Goal: Task Accomplishment & Management: Use online tool/utility

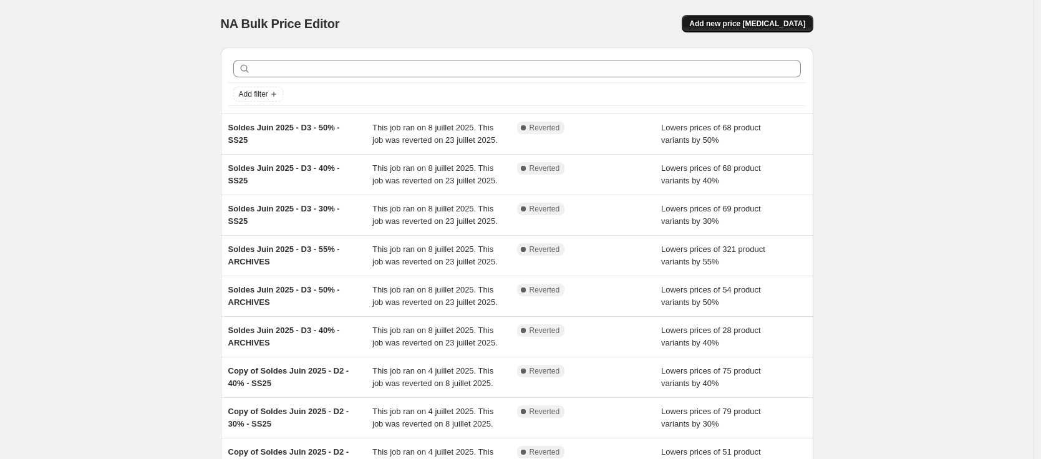
click at [768, 25] on span "Add new price [MEDICAL_DATA]" at bounding box center [747, 24] width 116 height 10
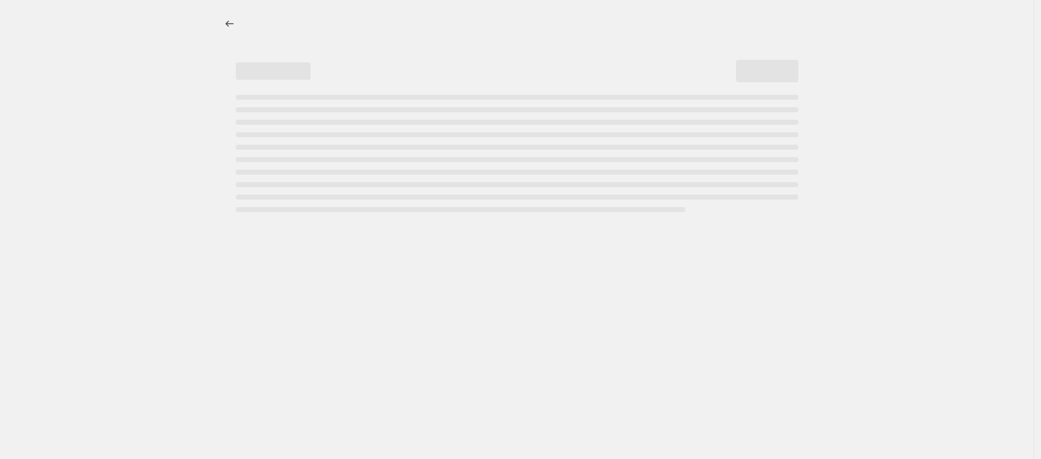
select select "percentage"
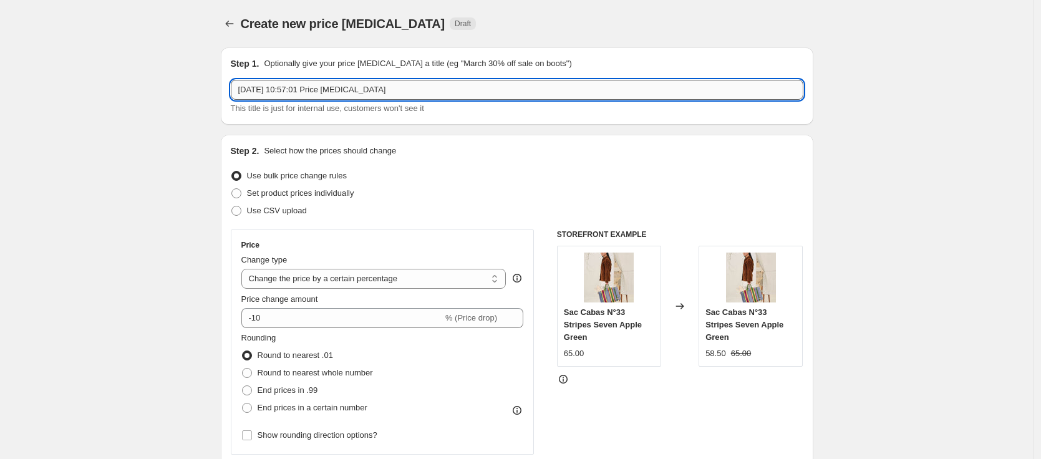
drag, startPoint x: 448, startPoint y: 95, endPoint x: 450, endPoint y: 82, distance: 13.2
click at [450, 82] on input "[DATE] 10:57:01 Price [MEDICAL_DATA]" at bounding box center [517, 90] width 573 height 20
type input "VP - Fin SS25"
click at [228, 26] on icon "Price change jobs" at bounding box center [229, 23] width 12 height 12
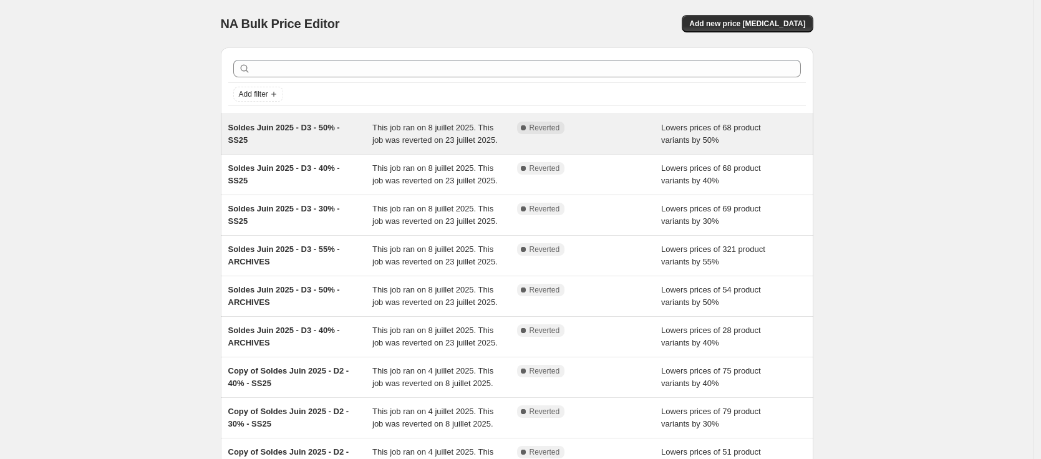
click at [271, 144] on div "Soldes Juin 2025 - D3 - 50% - SS25" at bounding box center [300, 134] width 145 height 25
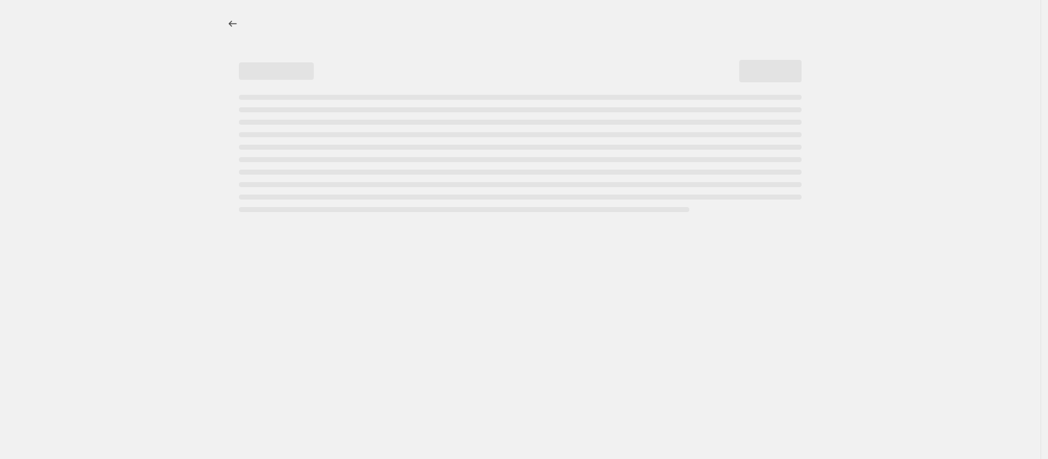
select select "percentage"
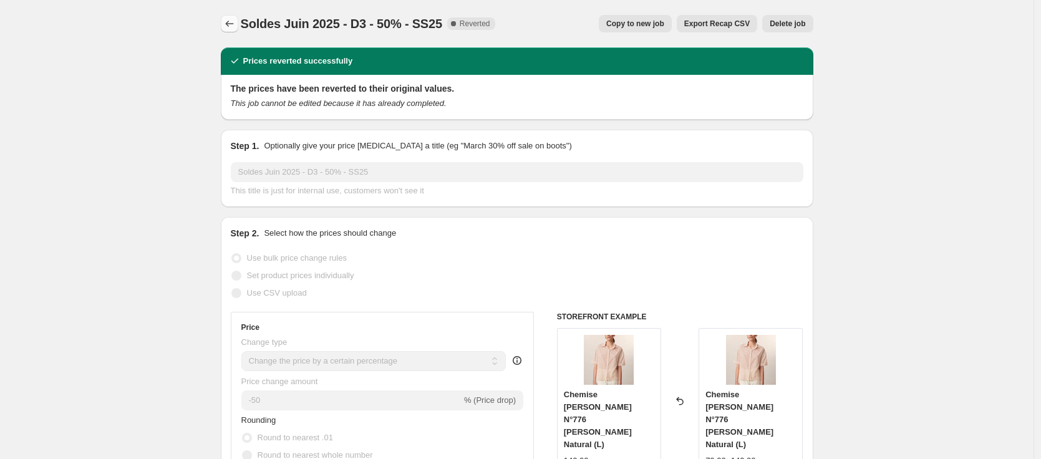
click at [236, 23] on icon "Price change jobs" at bounding box center [229, 23] width 12 height 12
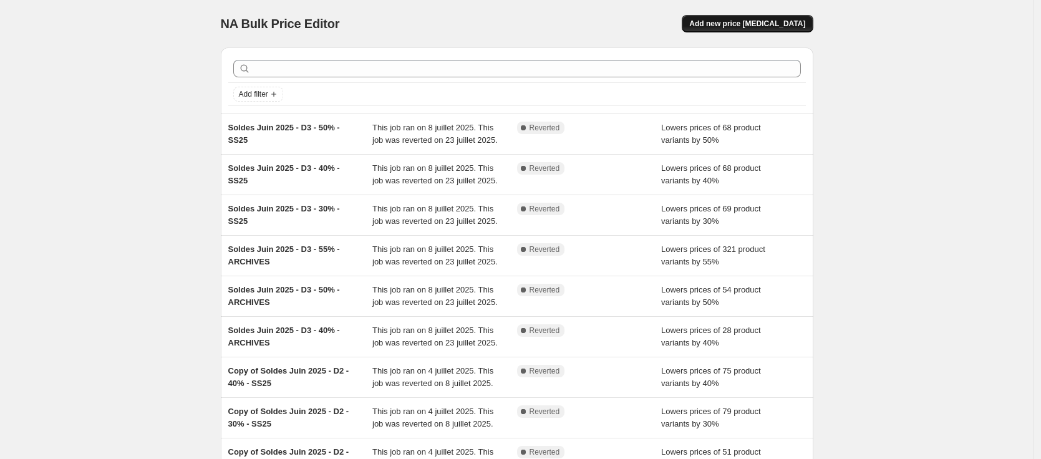
click at [783, 20] on span "Add new price [MEDICAL_DATA]" at bounding box center [747, 24] width 116 height 10
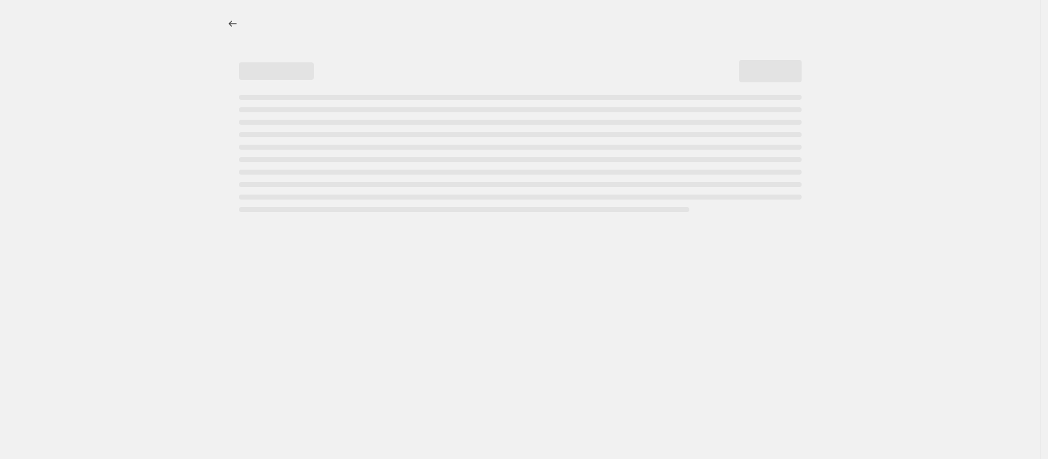
select select "percentage"
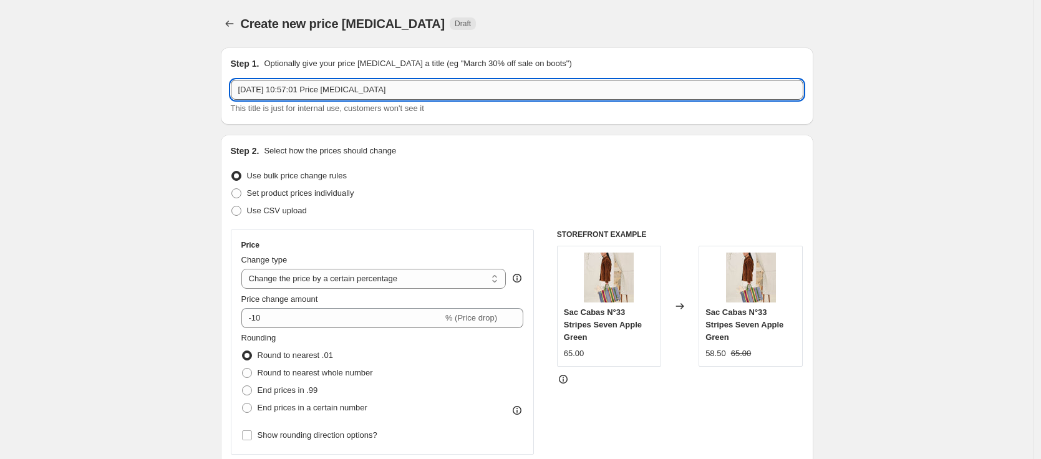
click at [429, 94] on input "[DATE] 10:57:01 Price [MEDICAL_DATA]" at bounding box center [517, 90] width 573 height 20
paste input "Soldes Juin 2025 - D3 - 50% - SS25"
click at [248, 90] on input "Soldes Juin 2025 - D3 - 50% - SS25" at bounding box center [517, 90] width 573 height 20
click at [261, 89] on input "VP Juin 2025 - D3 - 50% - SS25" at bounding box center [517, 90] width 573 height 20
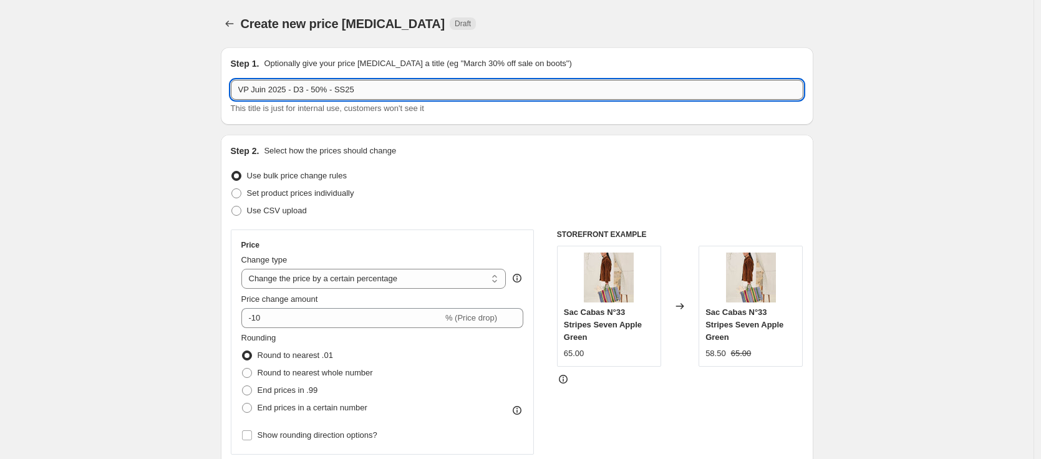
click at [261, 89] on input "VP Juin 2025 - D3 - 50% - SS25" at bounding box center [517, 90] width 573 height 20
drag, startPoint x: 304, startPoint y: 90, endPoint x: 322, endPoint y: 92, distance: 18.8
click at [322, 92] on input "VP [DATE] - D3 - 50% - SS25" at bounding box center [517, 90] width 573 height 20
click at [304, 89] on input "VP [DATE] - 50% - SS25" at bounding box center [517, 90] width 573 height 20
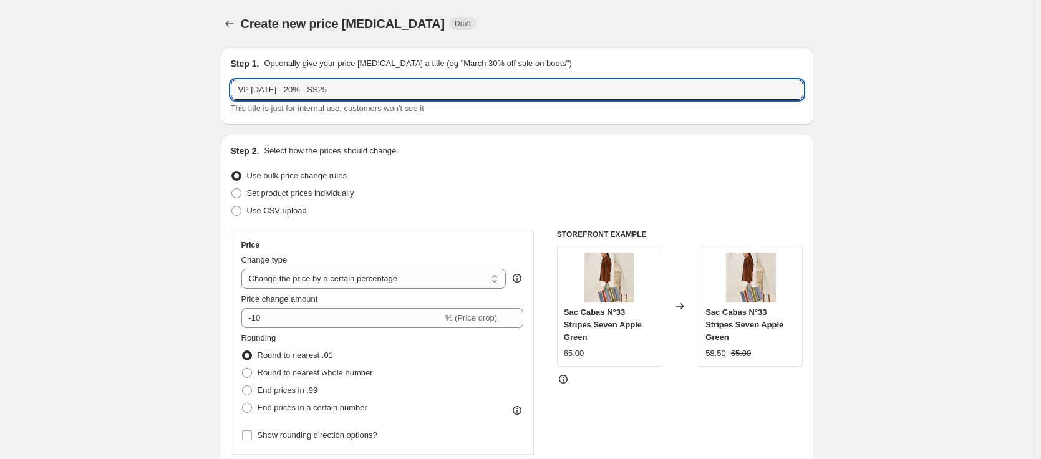
type input "VP [DATE] - 20% - SS25"
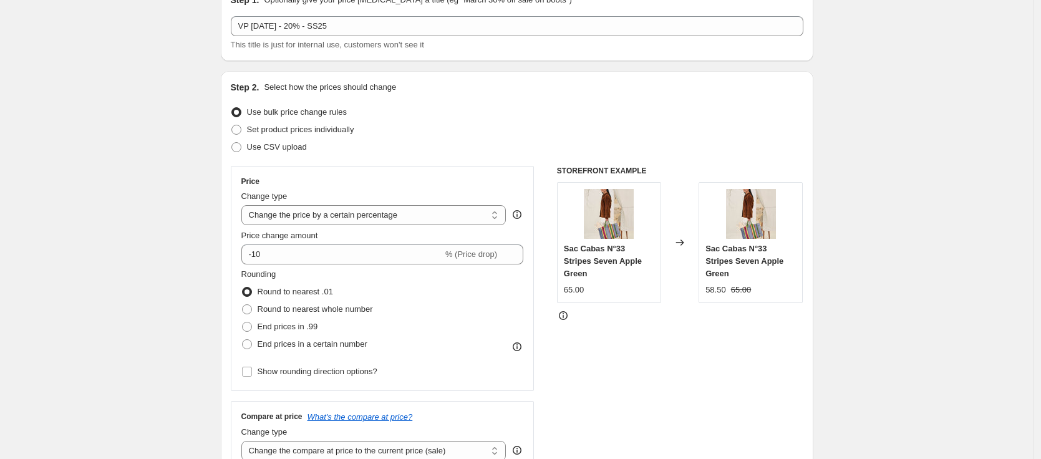
scroll to position [77, 0]
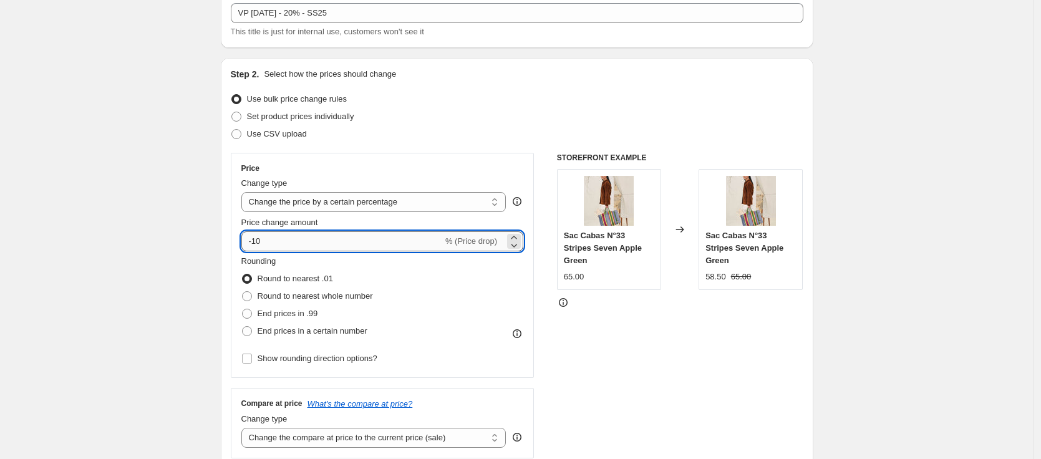
click at [256, 242] on input "-10" at bounding box center [341, 241] width 201 height 20
type input "-20"
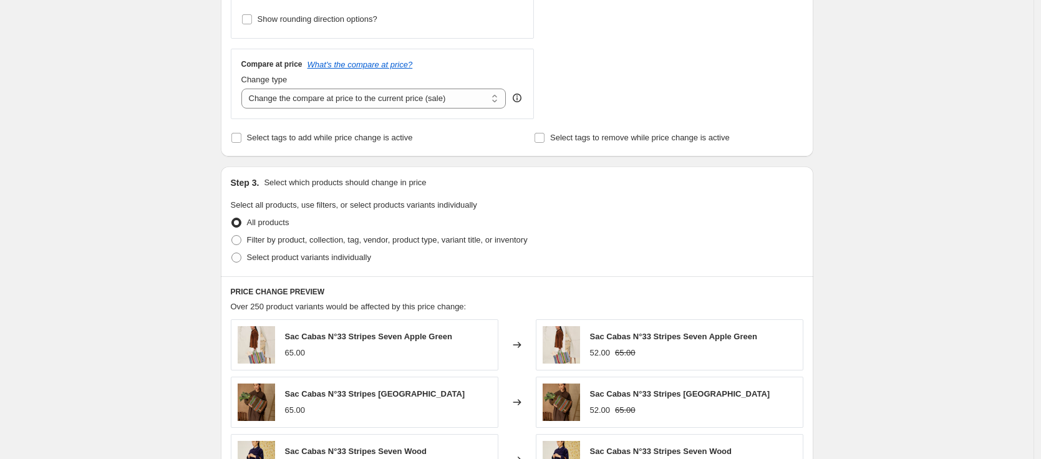
scroll to position [417, 0]
click at [266, 258] on span "Select product variants individually" at bounding box center [309, 256] width 124 height 9
click at [232, 253] on input "Select product variants individually" at bounding box center [231, 252] width 1 height 1
radio input "true"
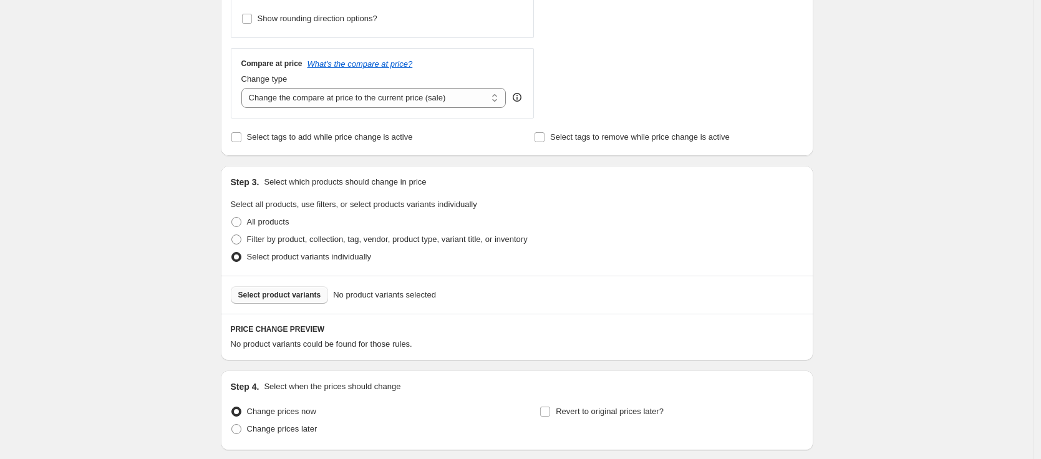
click at [261, 293] on span "Select product variants" at bounding box center [279, 295] width 83 height 10
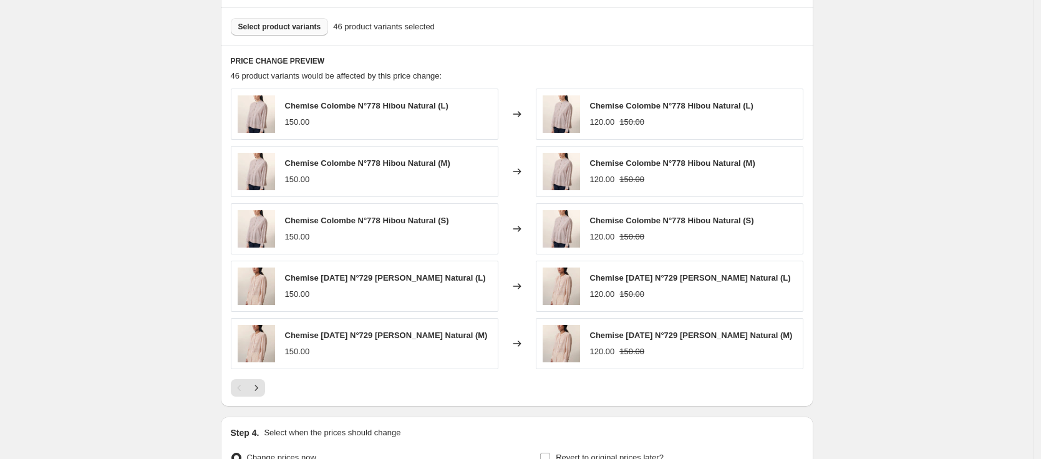
scroll to position [826, 0]
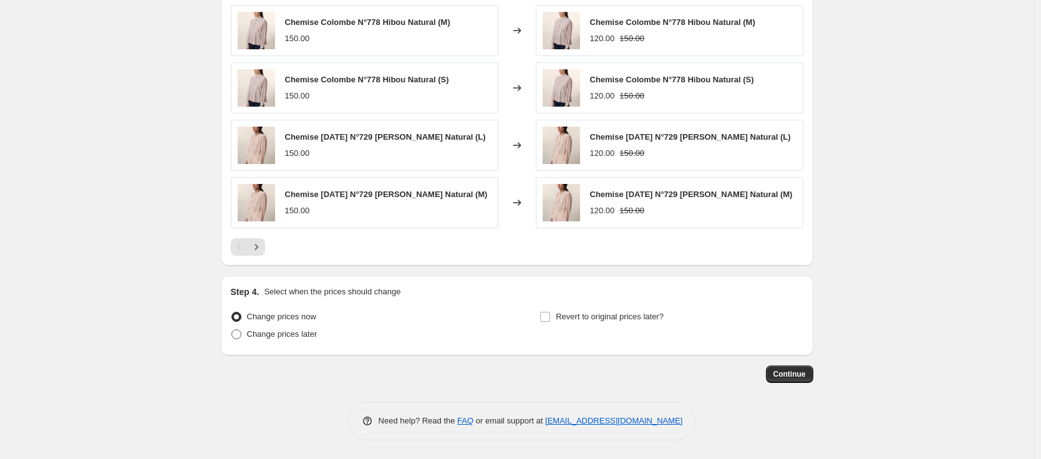
click at [296, 339] on span "Change prices later" at bounding box center [282, 334] width 70 height 12
click at [232, 330] on input "Change prices later" at bounding box center [231, 329] width 1 height 1
radio input "true"
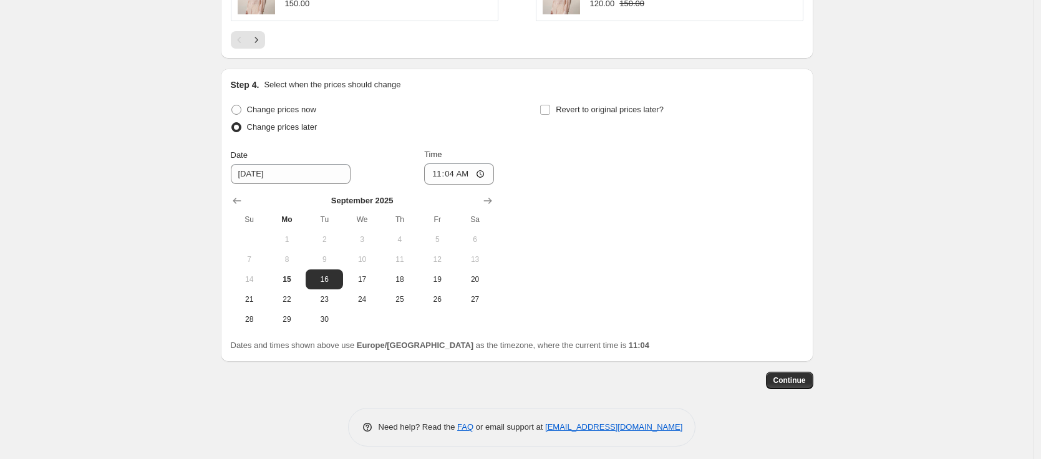
scroll to position [1039, 0]
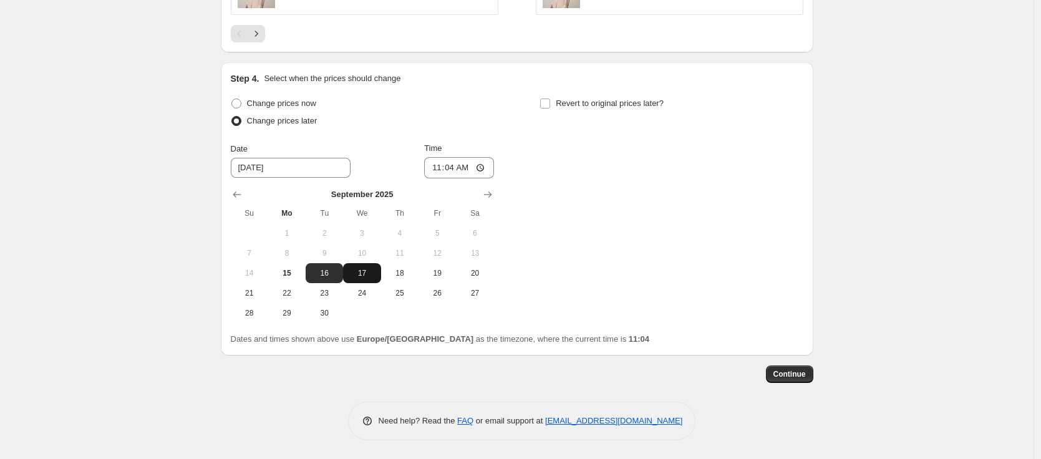
click at [364, 272] on span "17" at bounding box center [361, 273] width 27 height 10
type input "[DATE]"
click at [452, 170] on input "11:04" at bounding box center [459, 167] width 70 height 21
type input "17:00"
drag, startPoint x: 586, startPoint y: 207, endPoint x: 593, endPoint y: 204, distance: 8.1
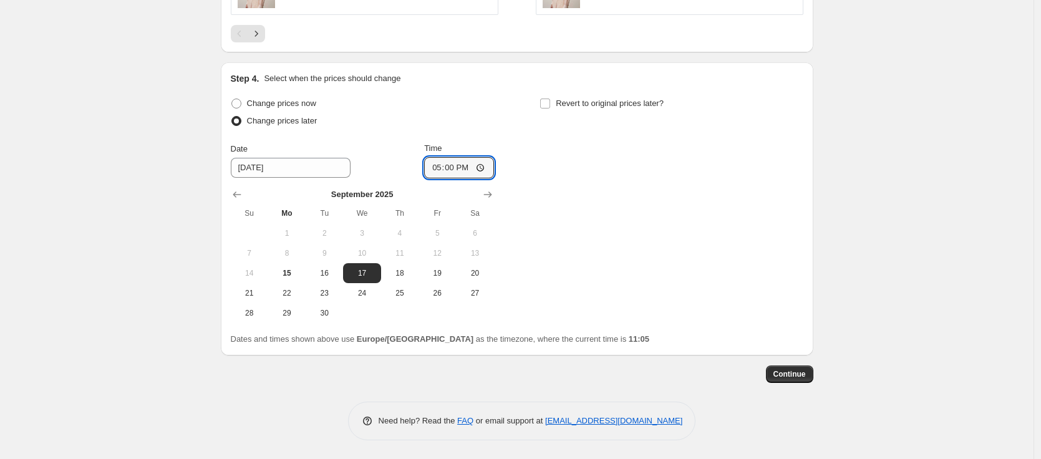
click at [593, 204] on div "Change prices now Change prices later Date [DATE] Time 17:00 [DATE] Su Mo Tu We…" at bounding box center [517, 209] width 573 height 228
click at [617, 107] on span "Revert to original prices later?" at bounding box center [610, 103] width 108 height 9
click at [550, 107] on input "Revert to original prices later?" at bounding box center [545, 104] width 10 height 10
checkbox input "true"
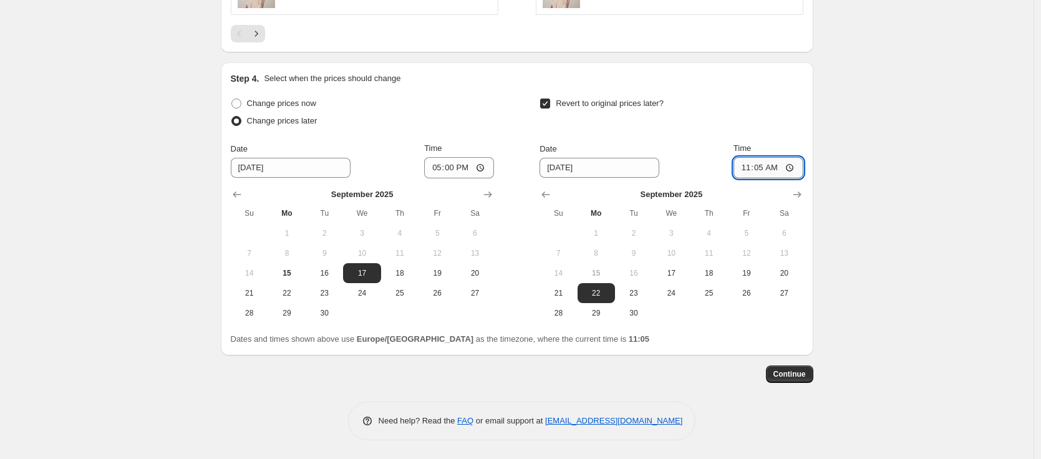
click at [772, 168] on input "11:05" at bounding box center [769, 167] width 70 height 21
type input "11:00"
click at [795, 373] on span "Continue" at bounding box center [789, 374] width 32 height 10
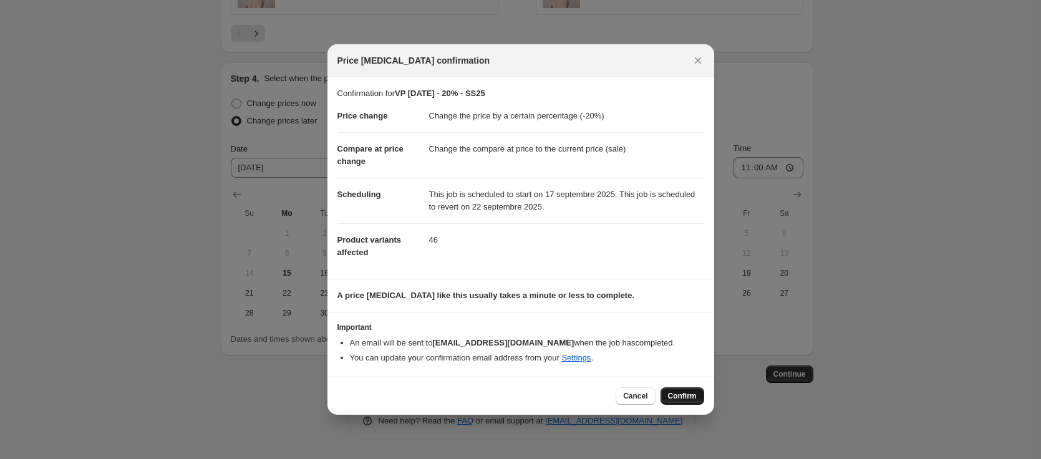
click at [688, 395] on span "Confirm" at bounding box center [682, 396] width 29 height 10
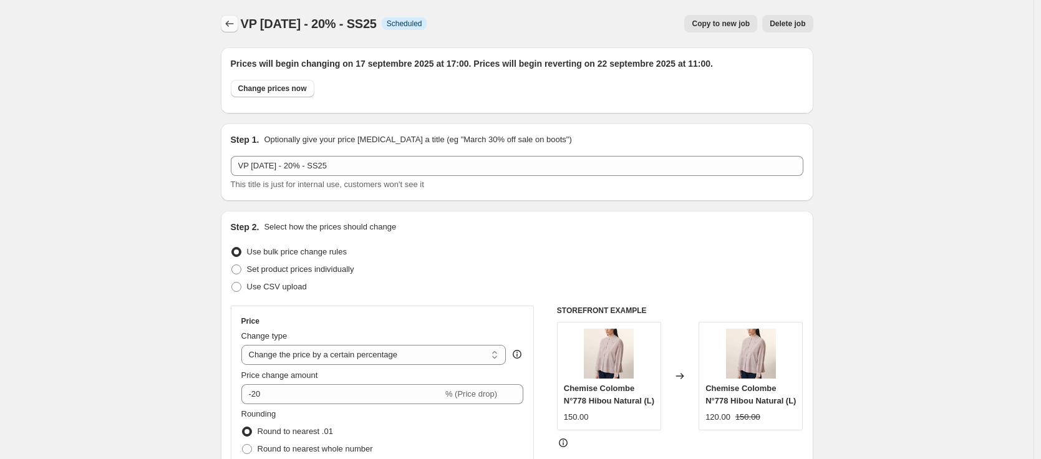
click at [236, 22] on icon "Price change jobs" at bounding box center [229, 23] width 12 height 12
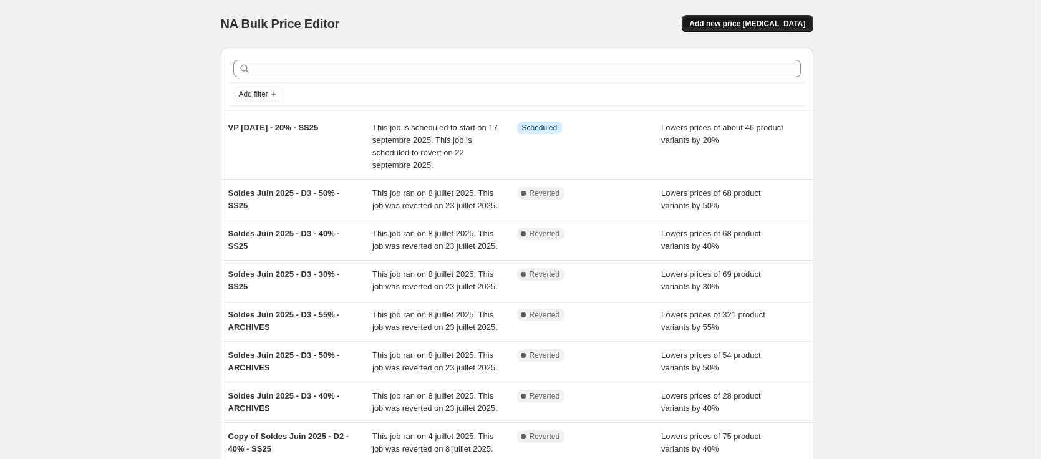
click at [748, 22] on span "Add new price [MEDICAL_DATA]" at bounding box center [747, 24] width 116 height 10
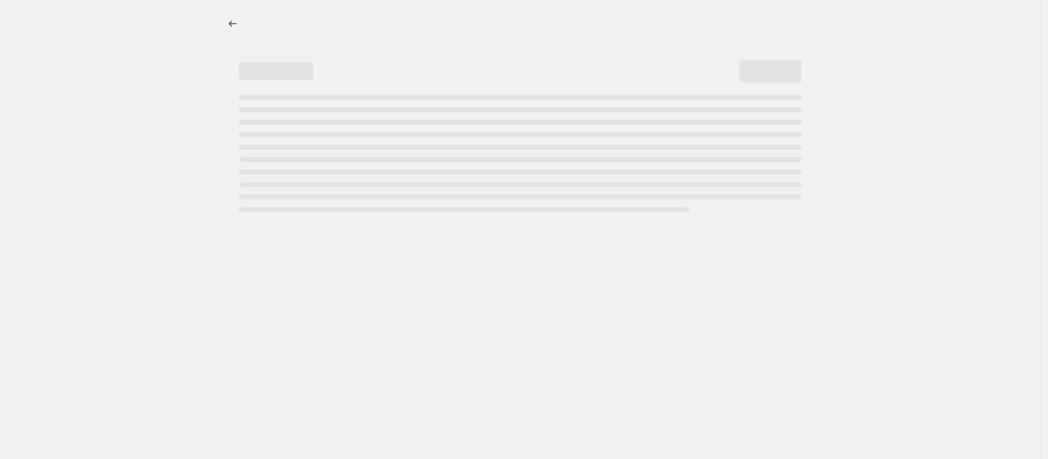
select select "percentage"
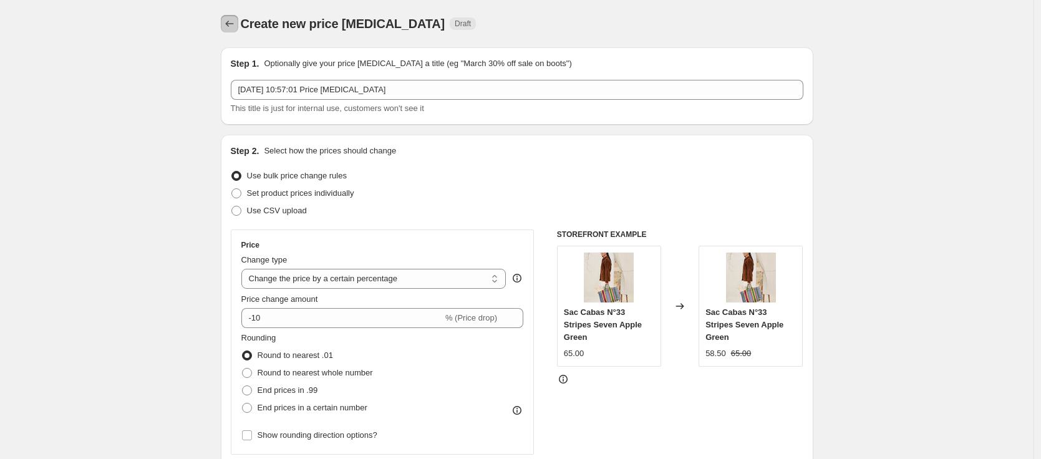
click at [230, 21] on icon "Price change jobs" at bounding box center [229, 23] width 12 height 12
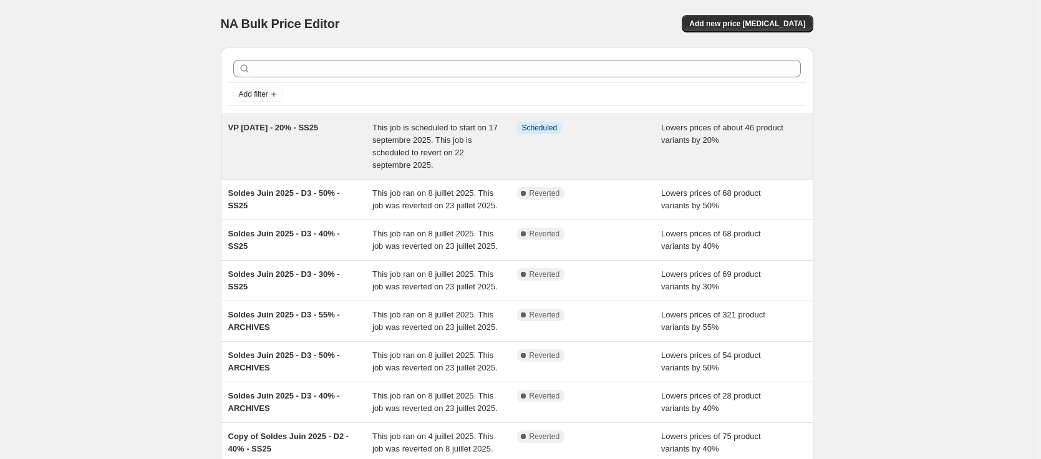
click at [347, 122] on div "VP [DATE] - 20% - SS25" at bounding box center [300, 147] width 145 height 50
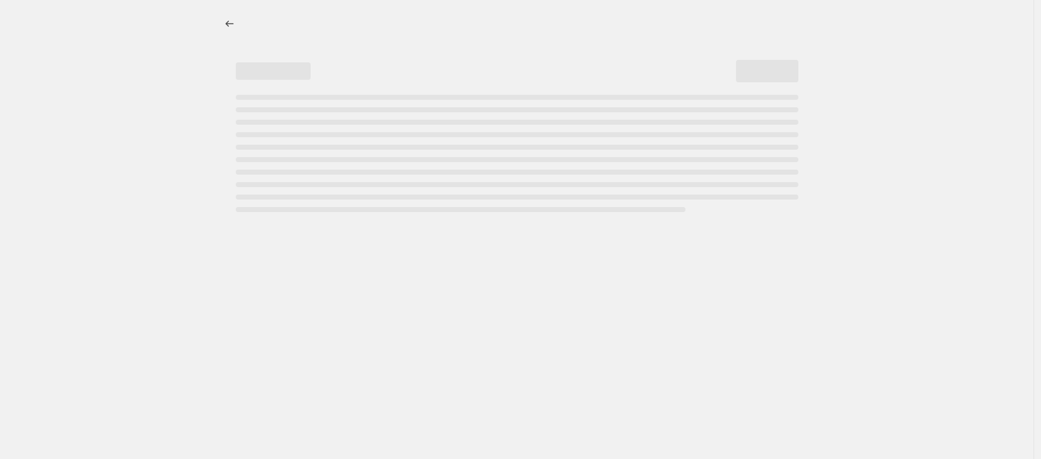
select select "percentage"
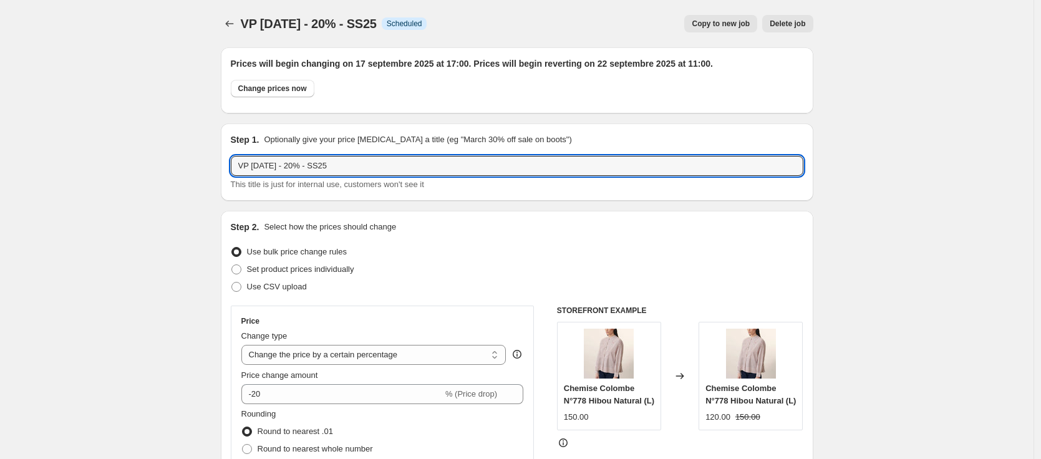
drag, startPoint x: 361, startPoint y: 171, endPoint x: 157, endPoint y: 163, distance: 203.5
click at [236, 22] on icon "Price change jobs" at bounding box center [229, 23] width 12 height 12
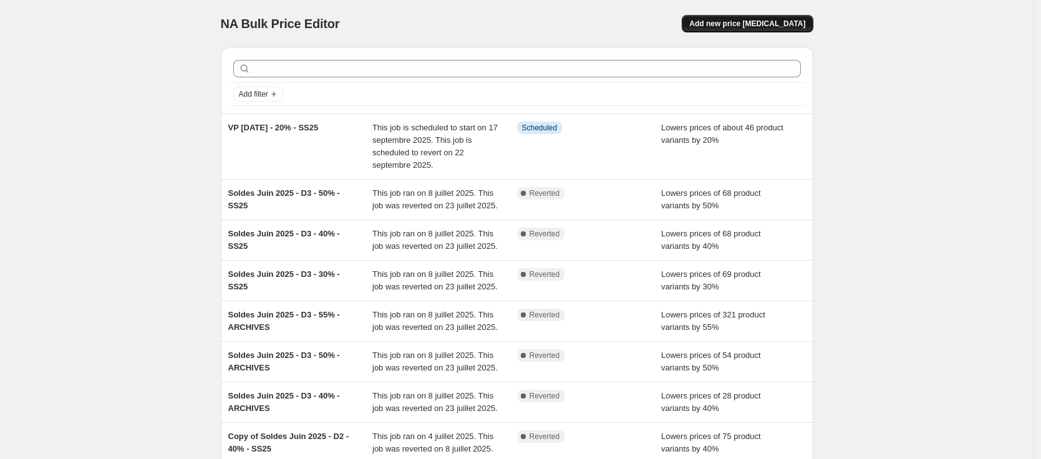
click at [793, 29] on button "Add new price [MEDICAL_DATA]" at bounding box center [747, 23] width 131 height 17
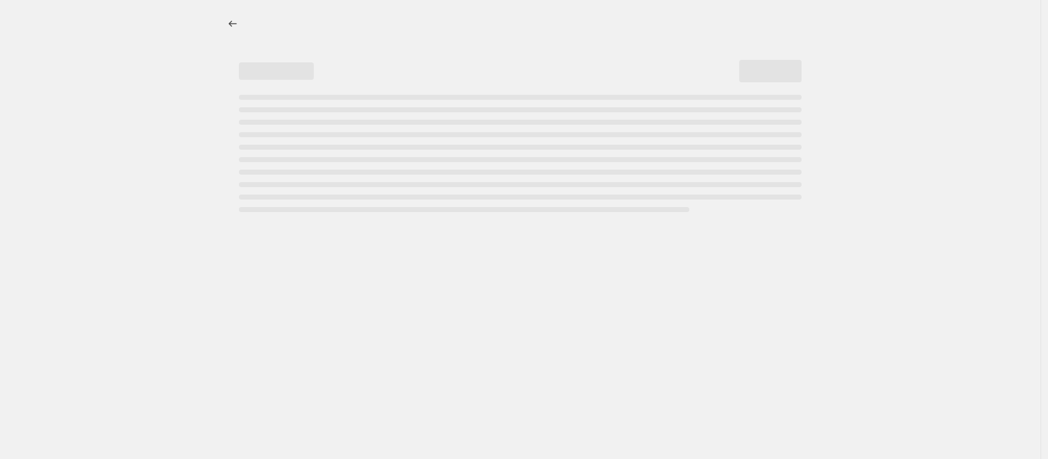
select select "percentage"
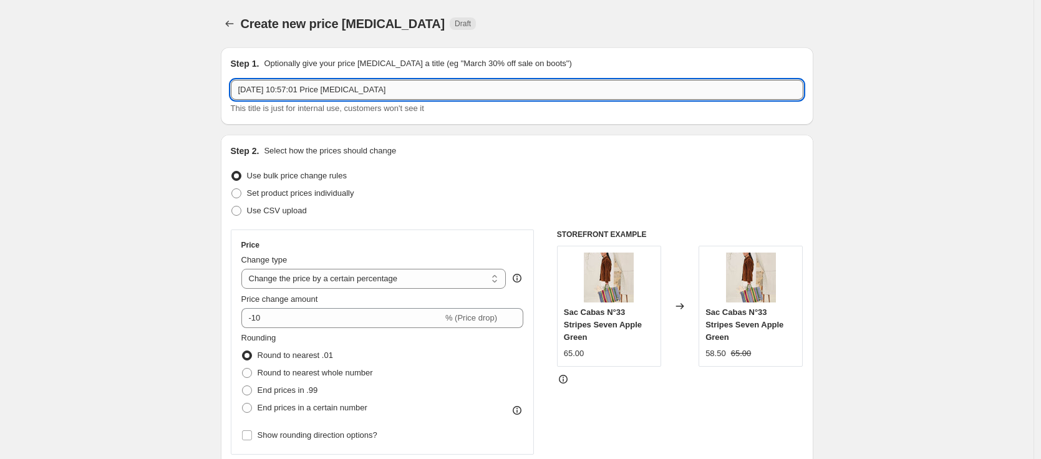
click at [473, 88] on input "[DATE] 10:57:01 Price [MEDICAL_DATA]" at bounding box center [517, 90] width 573 height 20
paste input "VP [DATE] - 20% - SS25"
click at [308, 90] on input "VP [DATE] - 20% - SS25" at bounding box center [517, 90] width 573 height 20
type input "VP [DATE] - 30% - SS25"
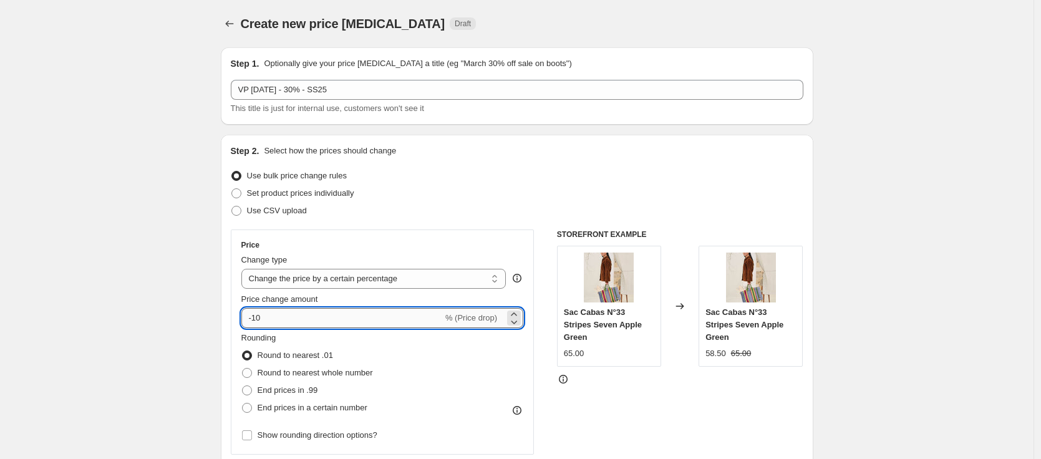
click at [256, 316] on input "-10" at bounding box center [341, 318] width 201 height 20
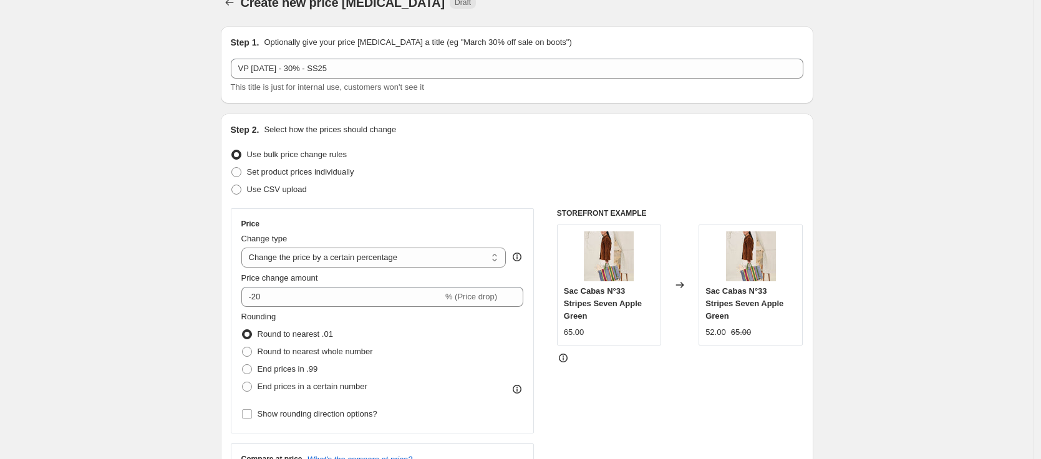
scroll to position [22, 0]
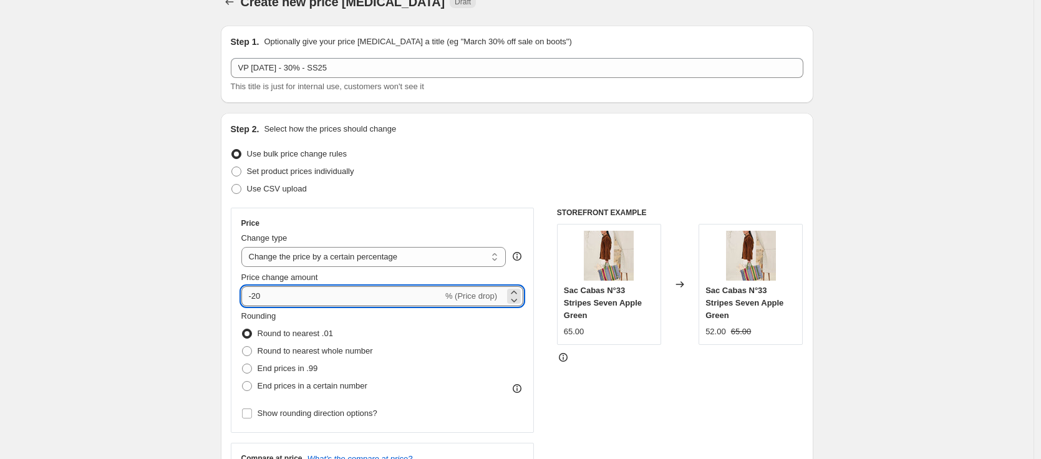
drag, startPoint x: 262, startPoint y: 297, endPoint x: 255, endPoint y: 299, distance: 7.3
click at [255, 299] on input "-20" at bounding box center [341, 296] width 201 height 20
type input "-30"
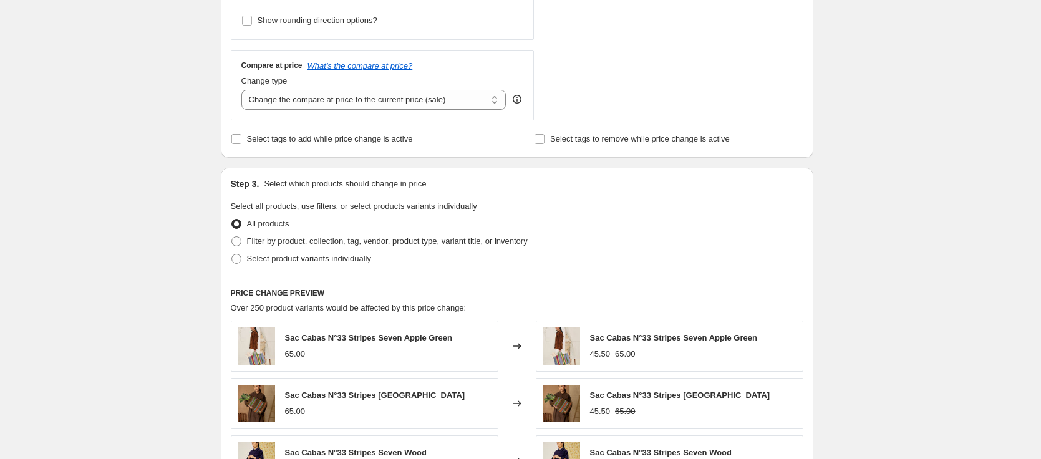
scroll to position [444, 0]
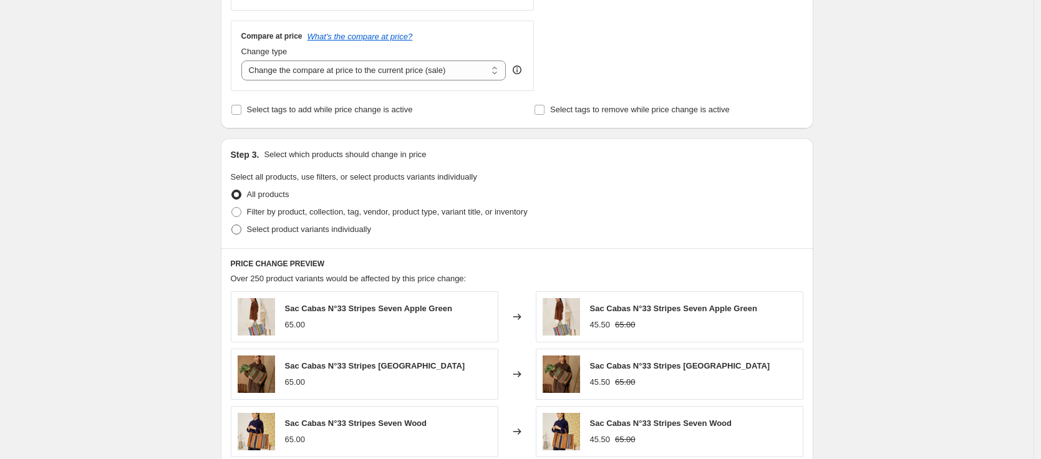
click at [240, 228] on span at bounding box center [236, 230] width 10 height 10
click at [232, 225] on input "Select product variants individually" at bounding box center [231, 225] width 1 height 1
radio input "true"
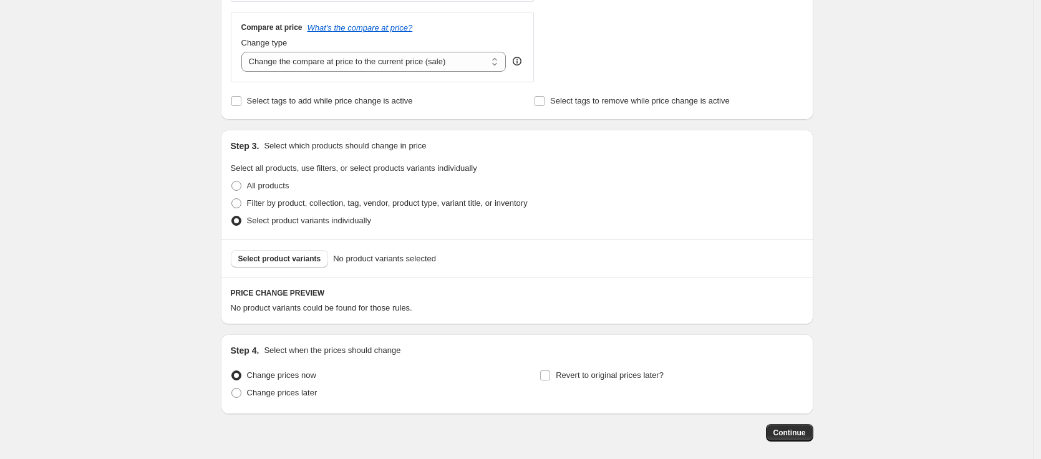
scroll to position [511, 0]
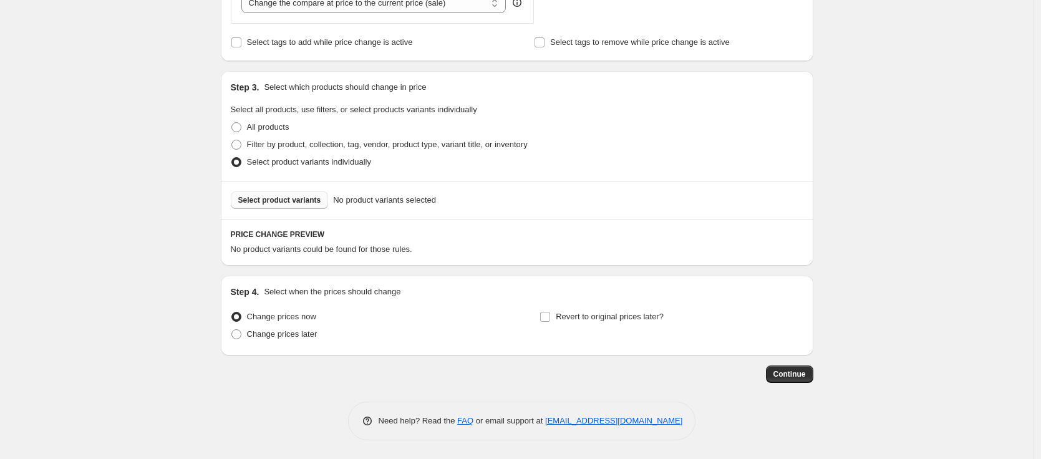
click at [271, 202] on span "Select product variants" at bounding box center [279, 200] width 83 height 10
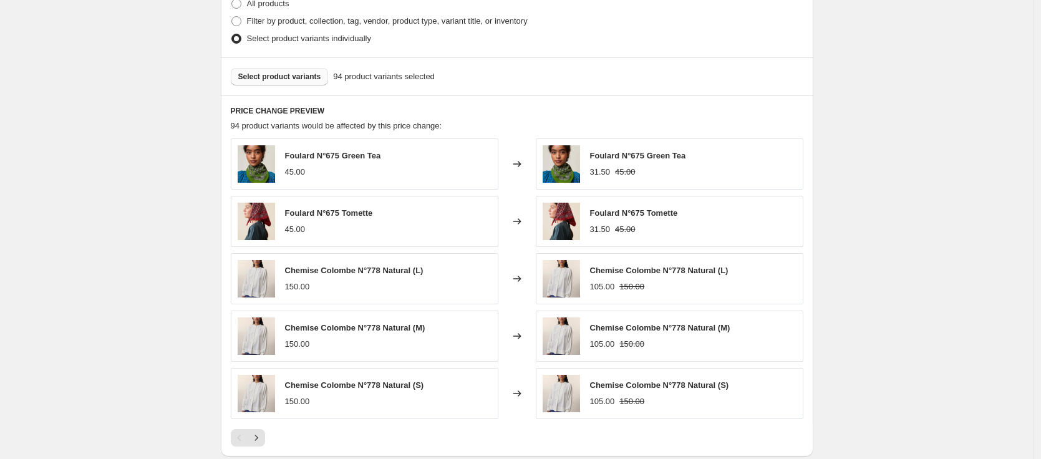
scroll to position [826, 0]
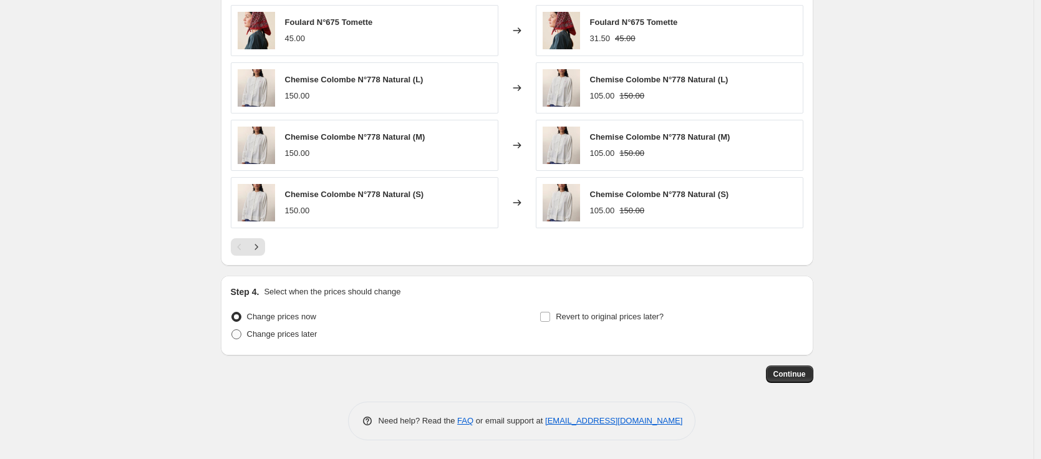
click at [283, 328] on span "Change prices later" at bounding box center [282, 334] width 70 height 12
click at [232, 329] on input "Change prices later" at bounding box center [231, 329] width 1 height 1
radio input "true"
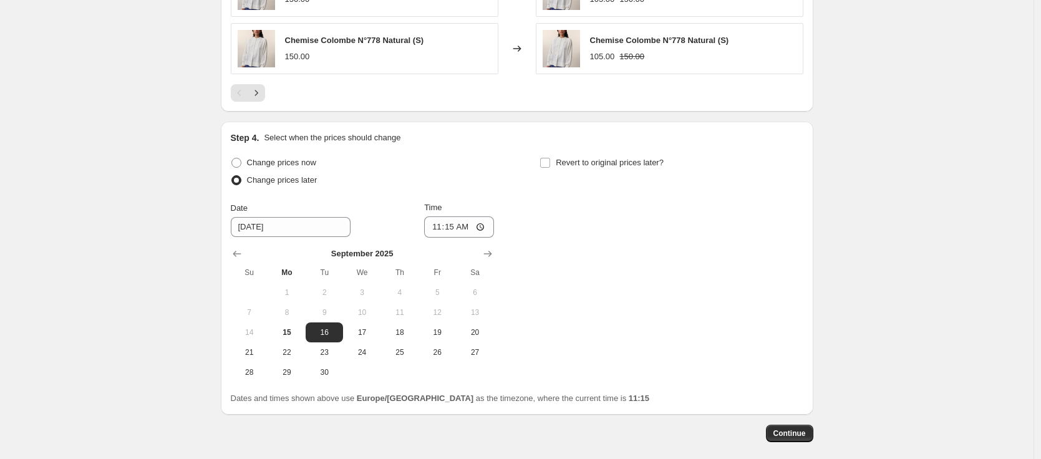
scroll to position [1039, 0]
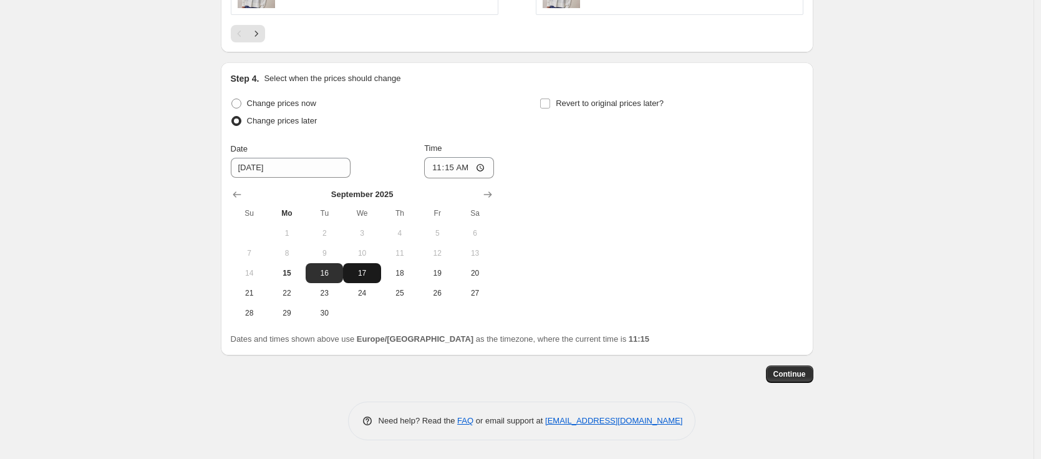
click at [372, 278] on span "17" at bounding box center [361, 273] width 27 height 10
type input "[DATE]"
click at [453, 170] on input "11:15" at bounding box center [459, 167] width 70 height 21
type input "17:00"
click at [621, 103] on span "Revert to original prices later?" at bounding box center [610, 103] width 108 height 9
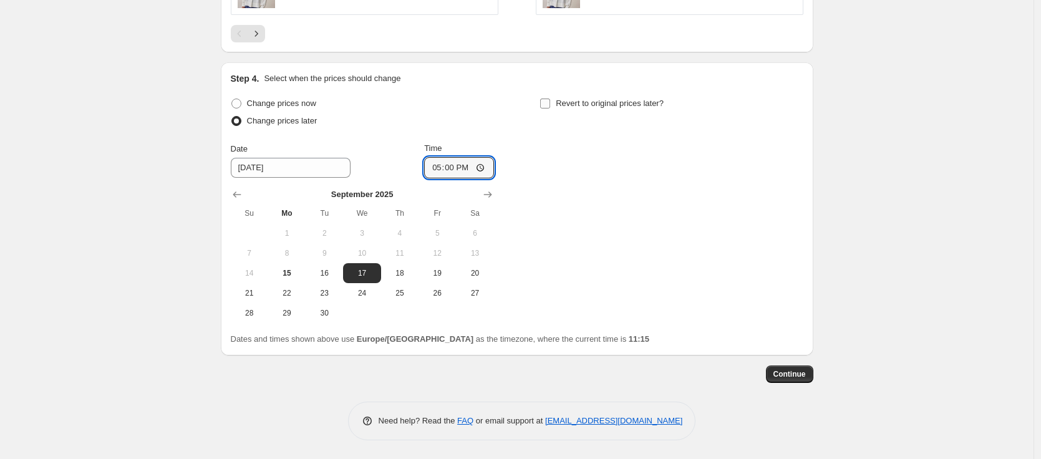
click at [550, 103] on input "Revert to original prices later?" at bounding box center [545, 104] width 10 height 10
checkbox input "true"
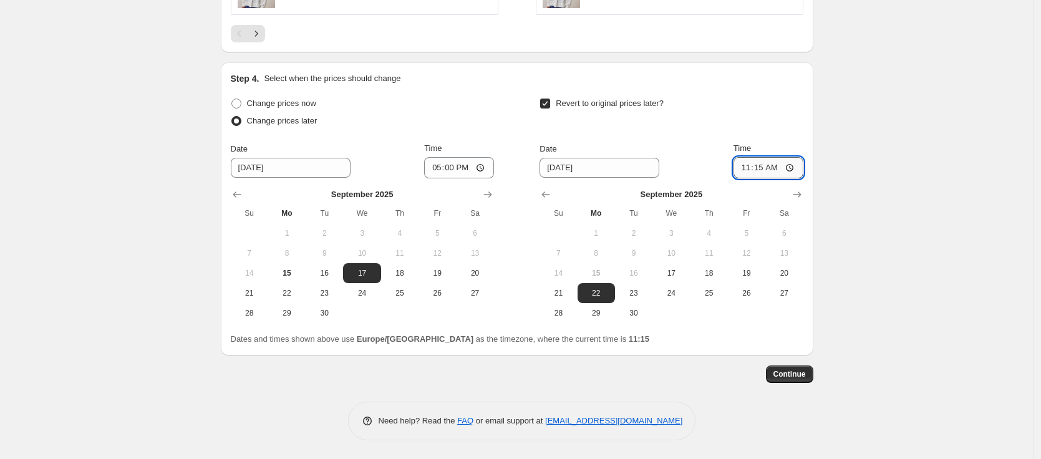
click at [773, 170] on input "11:15" at bounding box center [769, 167] width 70 height 21
type input "11:00"
click at [800, 377] on span "Continue" at bounding box center [789, 374] width 32 height 10
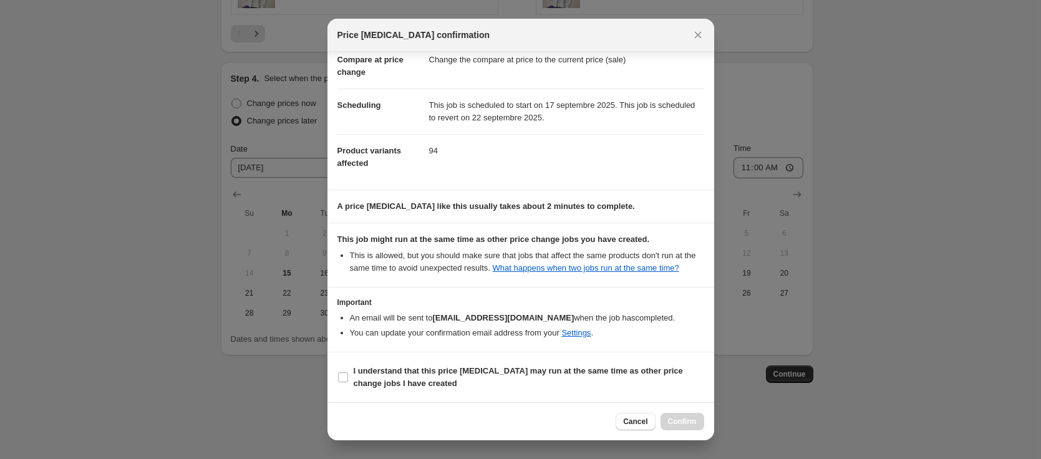
scroll to position [76, 0]
click at [628, 374] on b "I understand that this price [MEDICAL_DATA] may run at the same time as other p…" at bounding box center [518, 377] width 329 height 22
click at [348, 374] on input "I understand that this price [MEDICAL_DATA] may run at the same time as other p…" at bounding box center [343, 377] width 10 height 10
checkbox input "true"
click at [679, 420] on span "Confirm" at bounding box center [682, 422] width 29 height 10
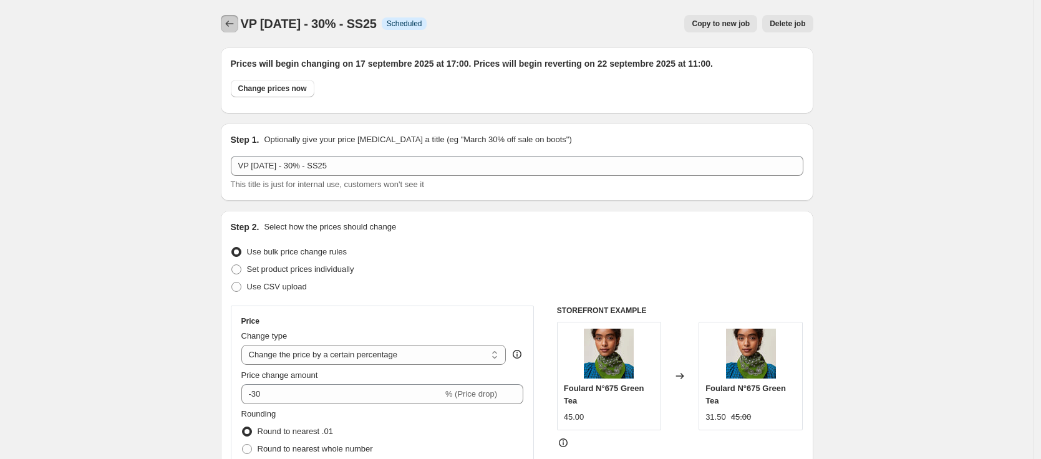
click at [233, 29] on icon "Price change jobs" at bounding box center [229, 23] width 12 height 12
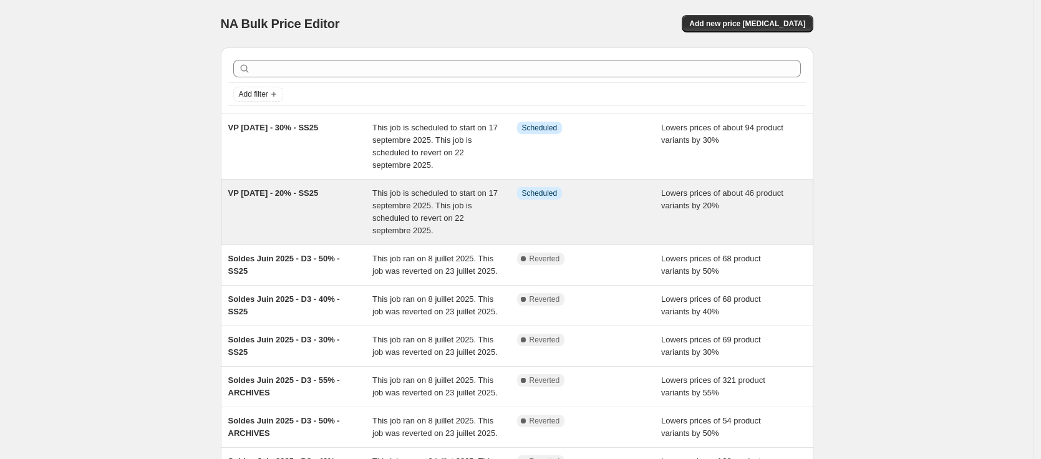
click at [319, 193] on span "VP [DATE] - 20% - SS25" at bounding box center [273, 192] width 90 height 9
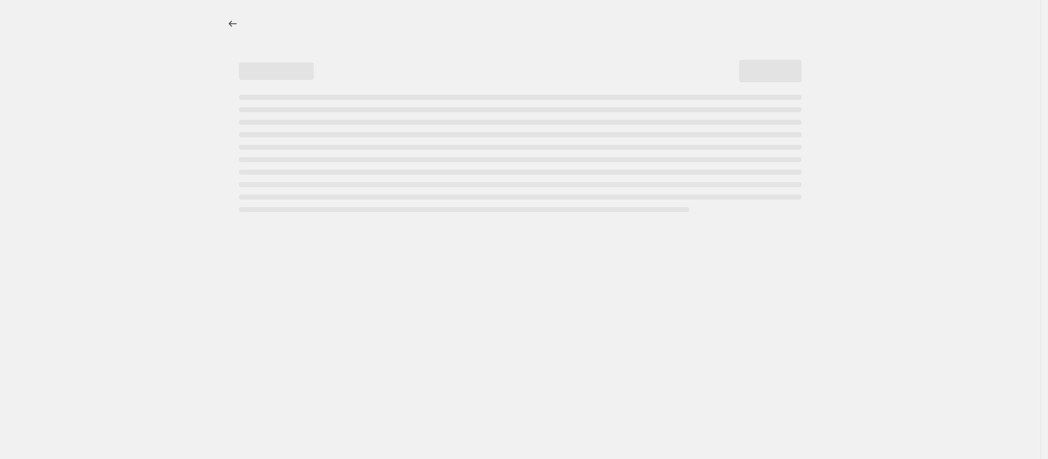
select select "percentage"
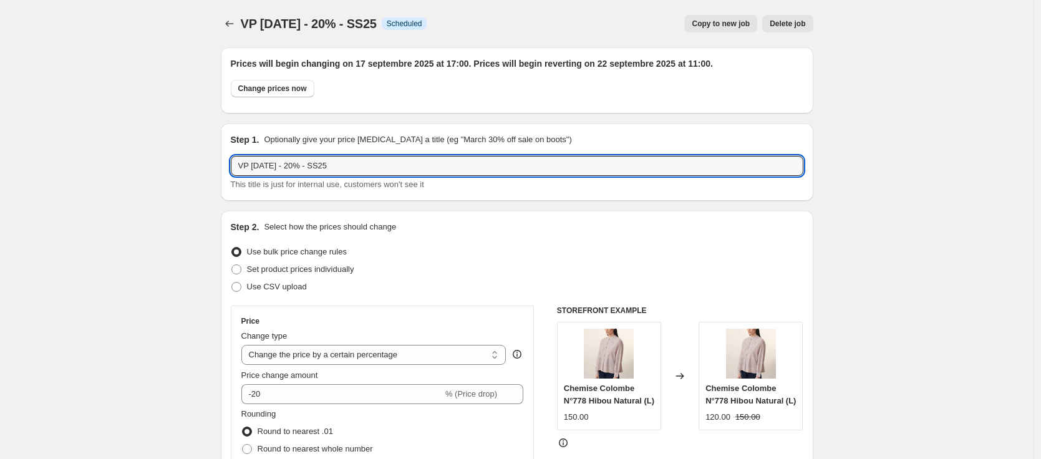
drag, startPoint x: 387, startPoint y: 159, endPoint x: 383, endPoint y: 133, distance: 26.5
click at [383, 133] on div "Step 1. Optionally give your price [MEDICAL_DATA] a title (eg "March 30% off sa…" at bounding box center [517, 161] width 573 height 57
click at [230, 16] on button "Price change jobs" at bounding box center [229, 23] width 17 height 17
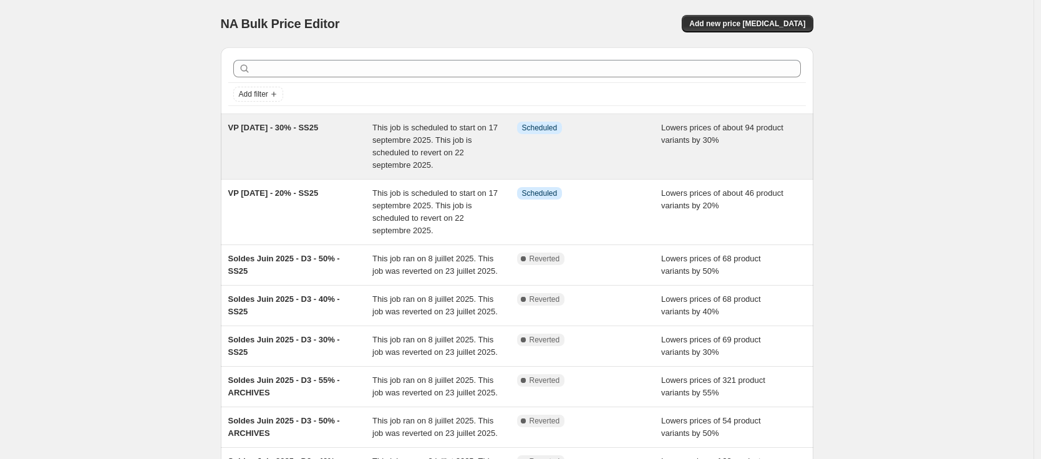
click at [356, 147] on div "VP [DATE] - 30% - SS25" at bounding box center [300, 147] width 145 height 50
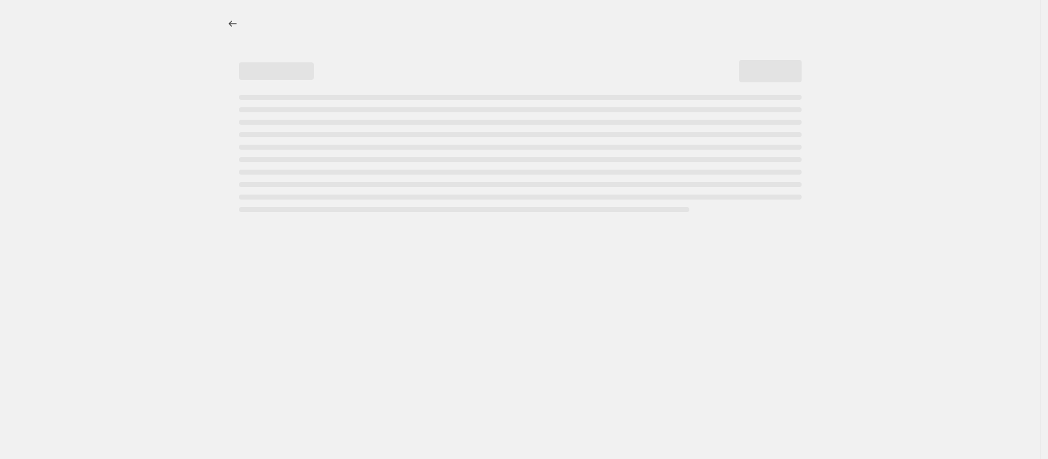
select select "percentage"
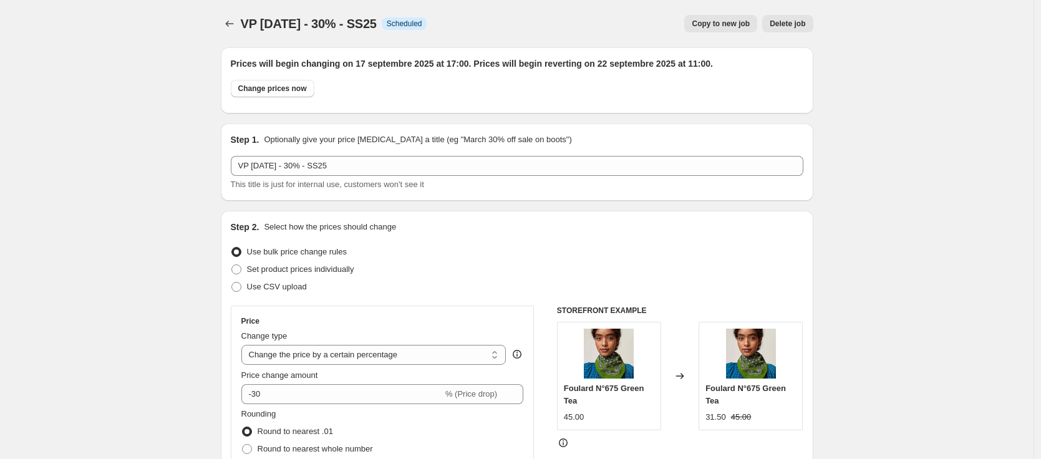
click at [233, 24] on icon "Price change jobs" at bounding box center [229, 24] width 8 height 6
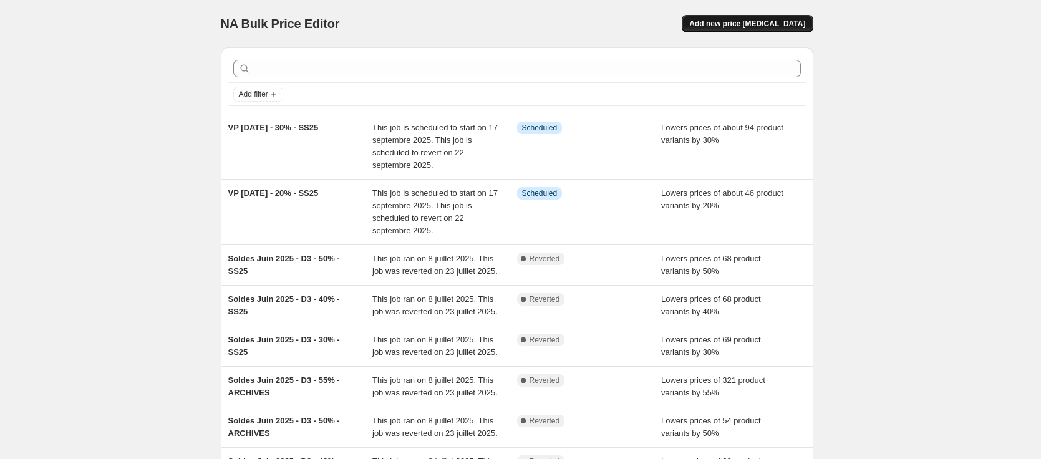
click at [787, 19] on span "Add new price [MEDICAL_DATA]" at bounding box center [747, 24] width 116 height 10
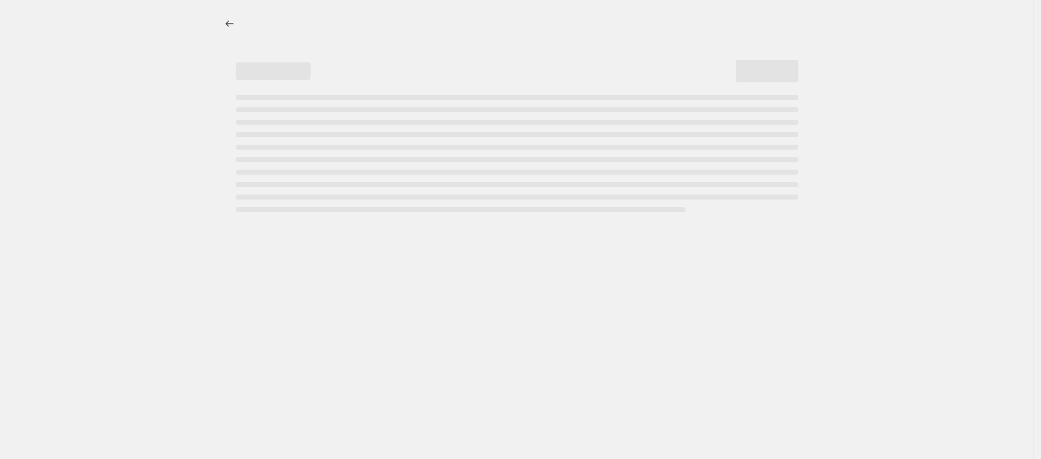
select select "percentage"
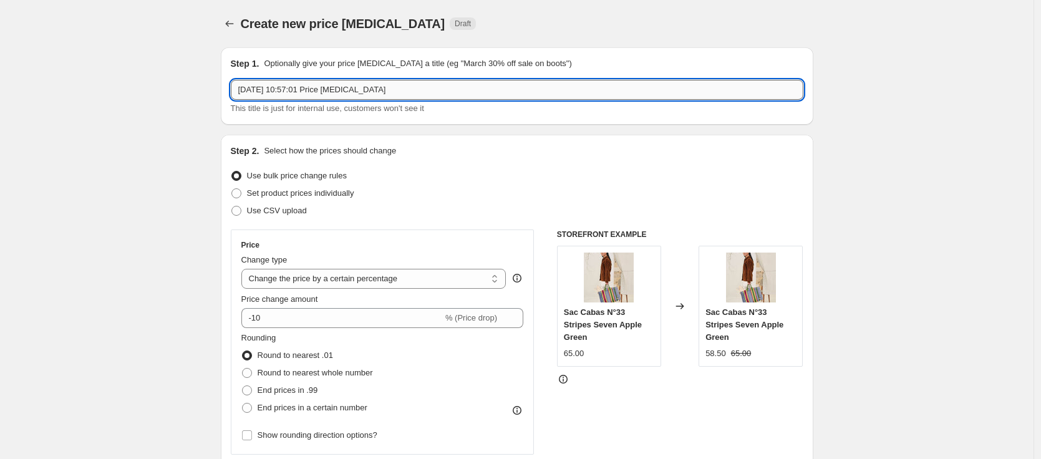
click at [417, 85] on input "[DATE] 10:57:01 Price [MEDICAL_DATA]" at bounding box center [517, 90] width 573 height 20
paste input "VP [DATE] - 20% - SS25"
click at [304, 93] on input "VP [DATE] - 20% - SS25" at bounding box center [517, 90] width 573 height 20
type input "VP [DATE] - 40% - SS25"
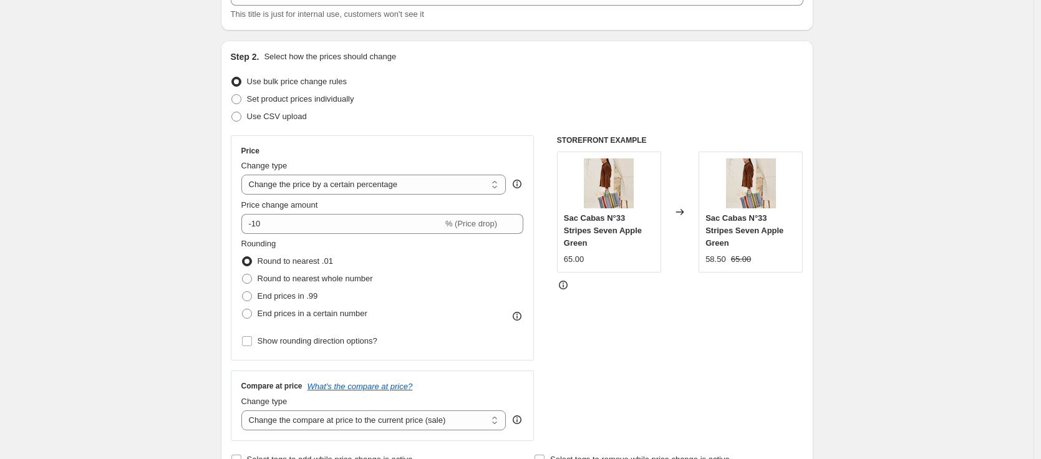
scroll to position [96, 0]
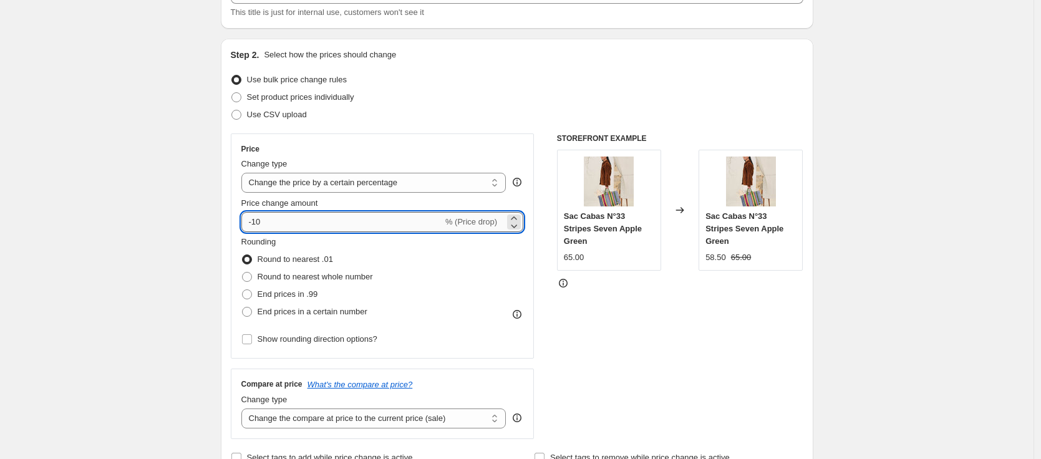
click at [256, 222] on input "-10" at bounding box center [341, 222] width 201 height 20
type input "-40"
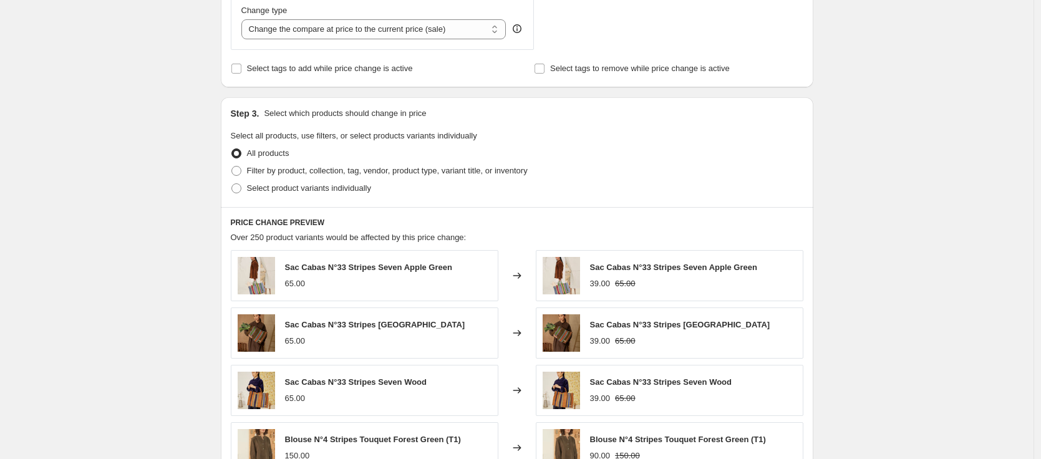
scroll to position [525, 0]
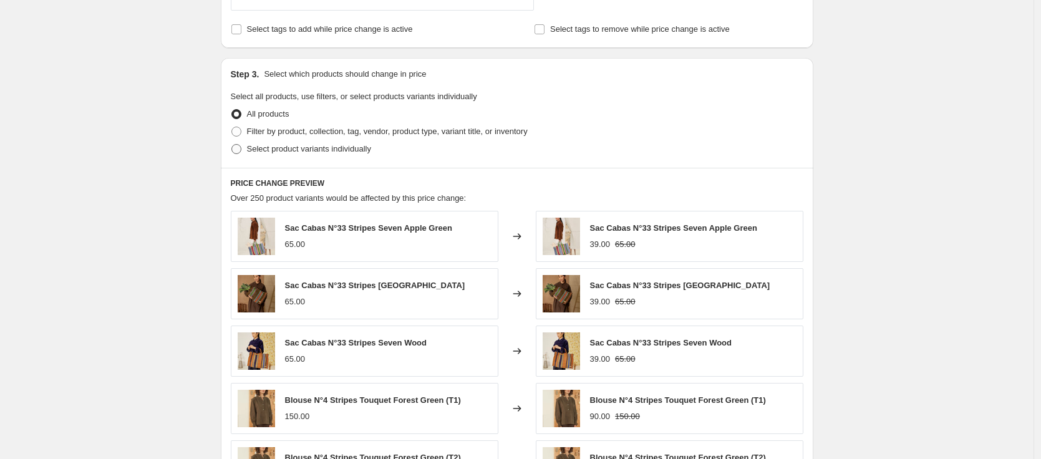
click at [299, 148] on span "Select product variants individually" at bounding box center [309, 148] width 124 height 9
click at [232, 145] on input "Select product variants individually" at bounding box center [231, 144] width 1 height 1
radio input "true"
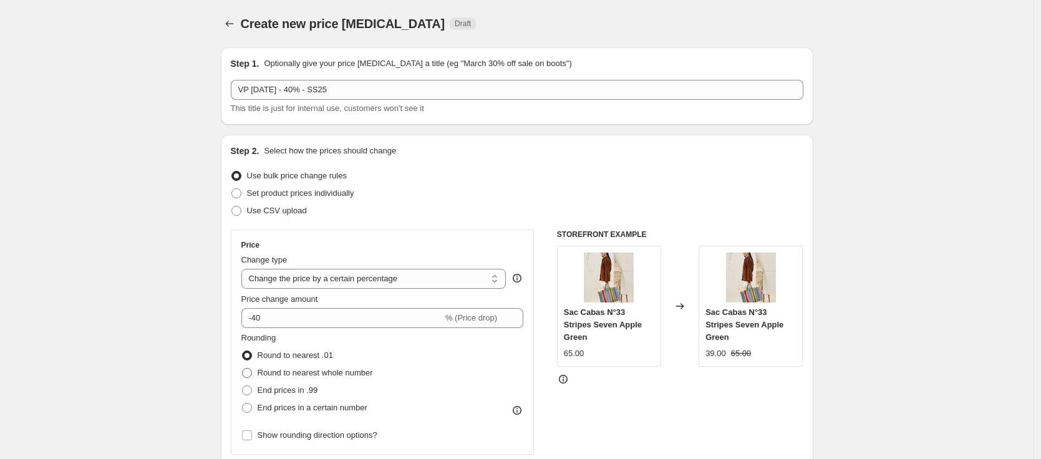
scroll to position [400, 0]
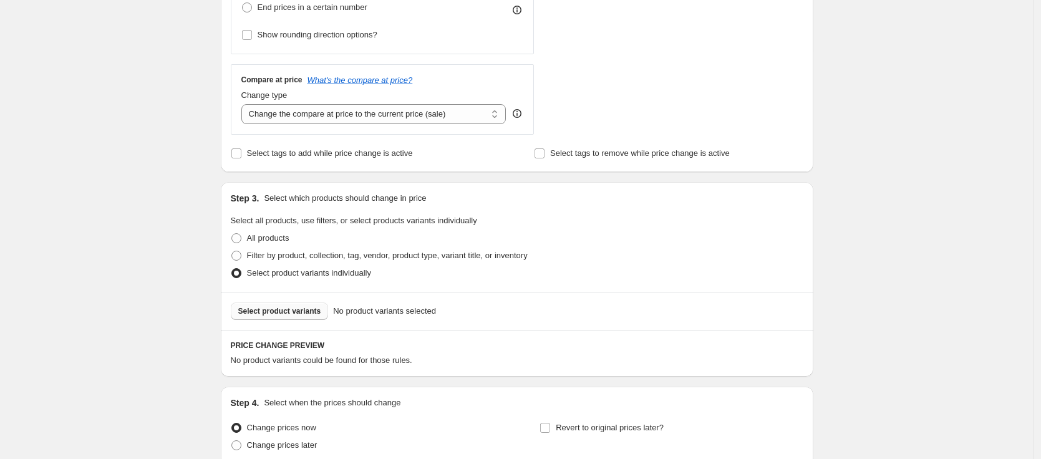
click at [304, 309] on span "Select product variants" at bounding box center [279, 311] width 83 height 10
click at [304, 311] on span "Select product variants" at bounding box center [279, 311] width 83 height 10
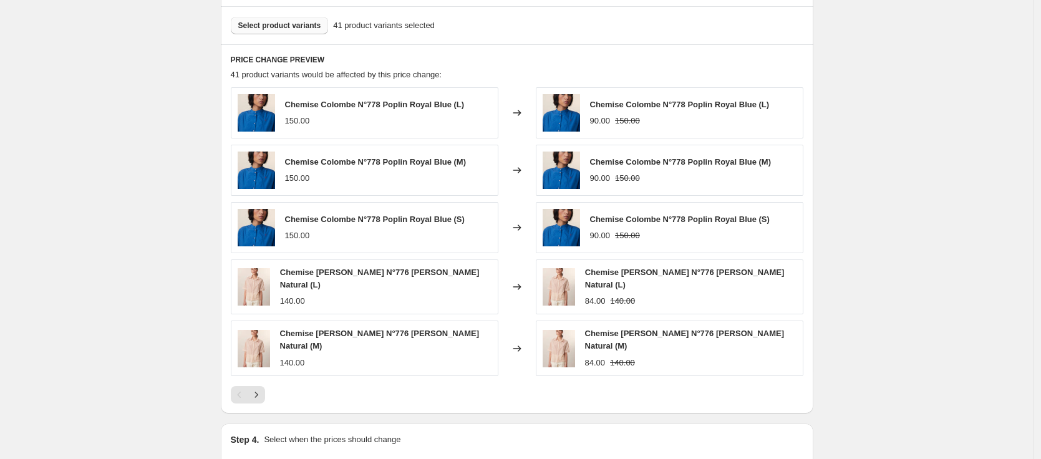
scroll to position [826, 0]
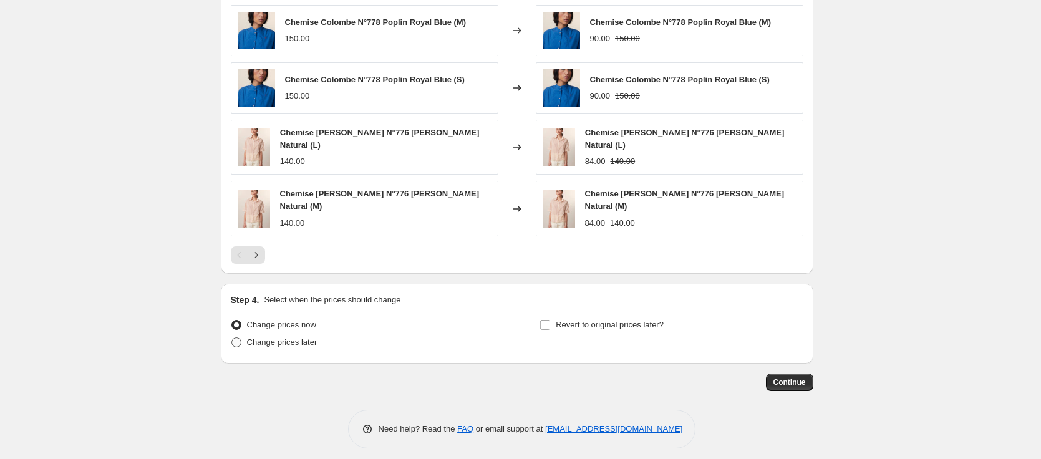
click at [288, 337] on span "Change prices later" at bounding box center [282, 341] width 70 height 9
click at [232, 337] on input "Change prices later" at bounding box center [231, 337] width 1 height 1
radio input "true"
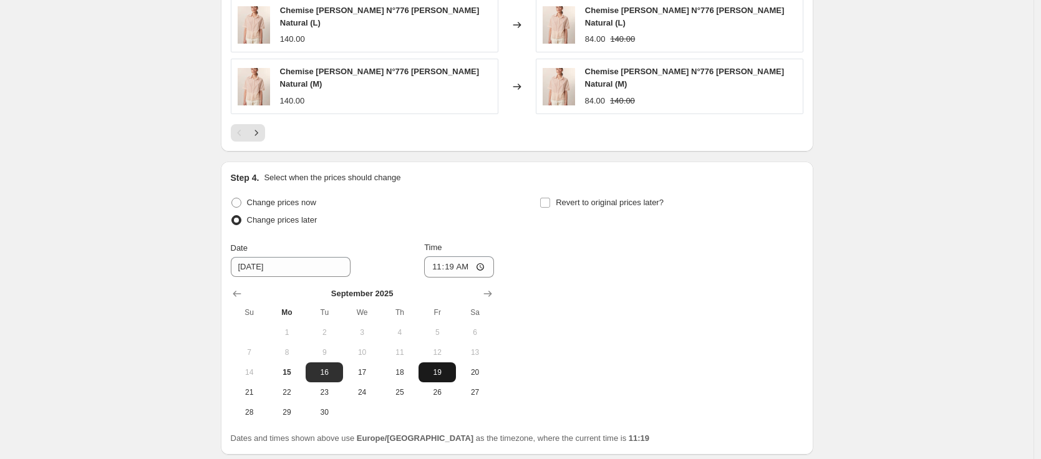
scroll to position [1039, 0]
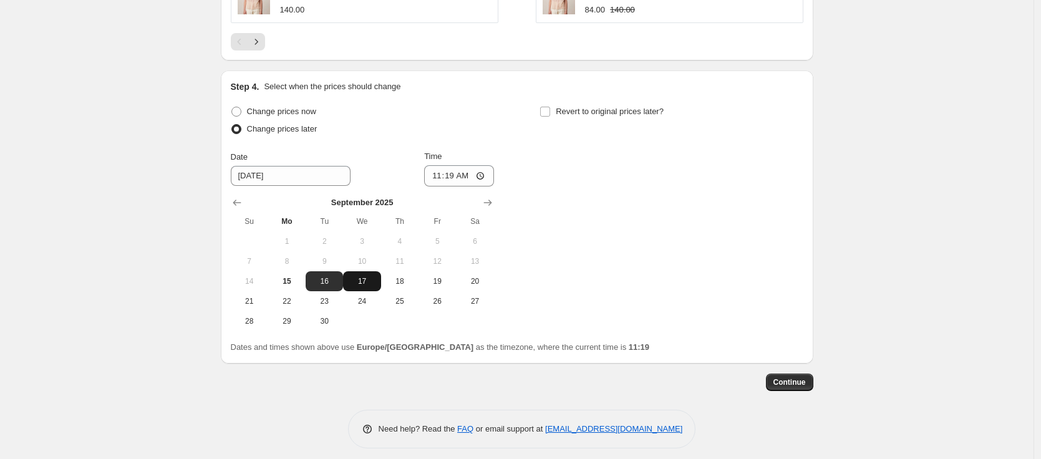
click at [364, 276] on span "17" at bounding box center [361, 281] width 27 height 10
type input "[DATE]"
click at [450, 170] on input "11:19" at bounding box center [459, 175] width 70 height 21
type input "17:00"
click at [593, 107] on span "Revert to original prices later?" at bounding box center [610, 111] width 108 height 9
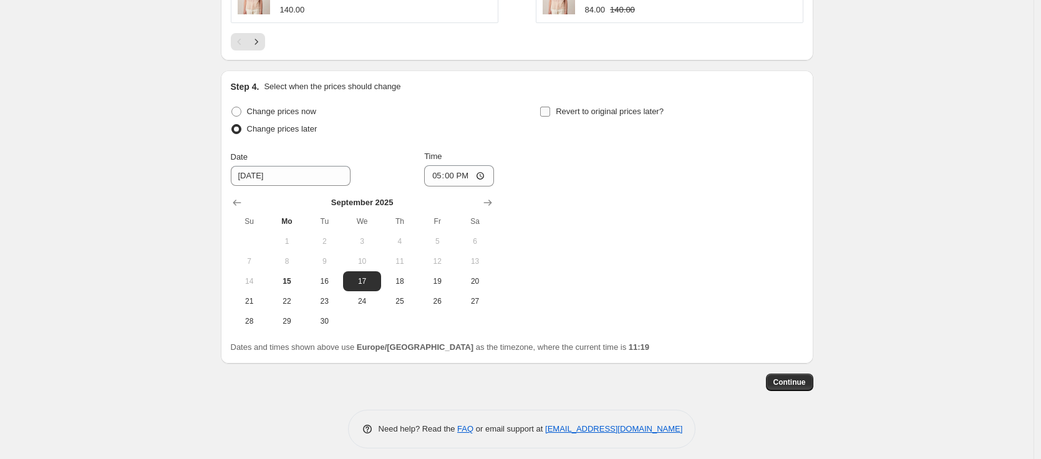
click at [550, 107] on input "Revert to original prices later?" at bounding box center [545, 112] width 10 height 10
checkbox input "true"
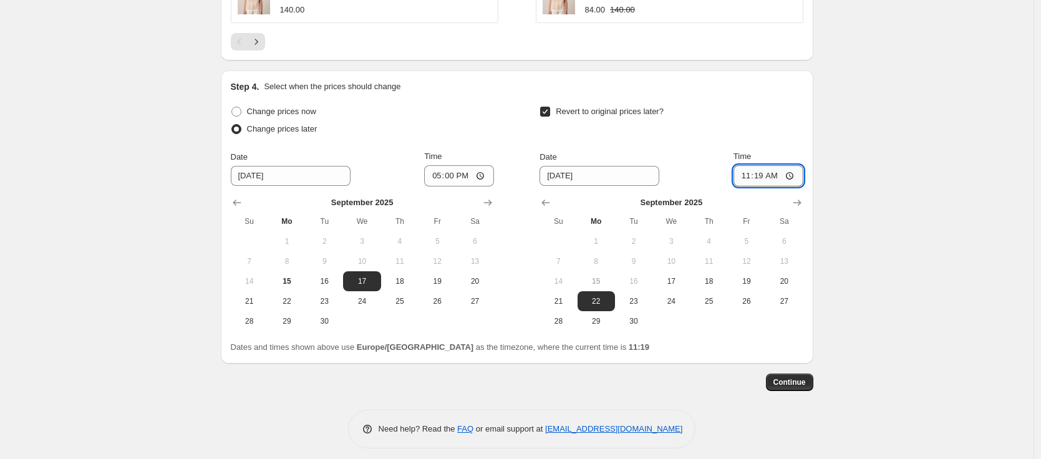
click at [775, 168] on input "11:19" at bounding box center [769, 175] width 70 height 21
type input "11:00"
click at [795, 377] on span "Continue" at bounding box center [789, 382] width 32 height 10
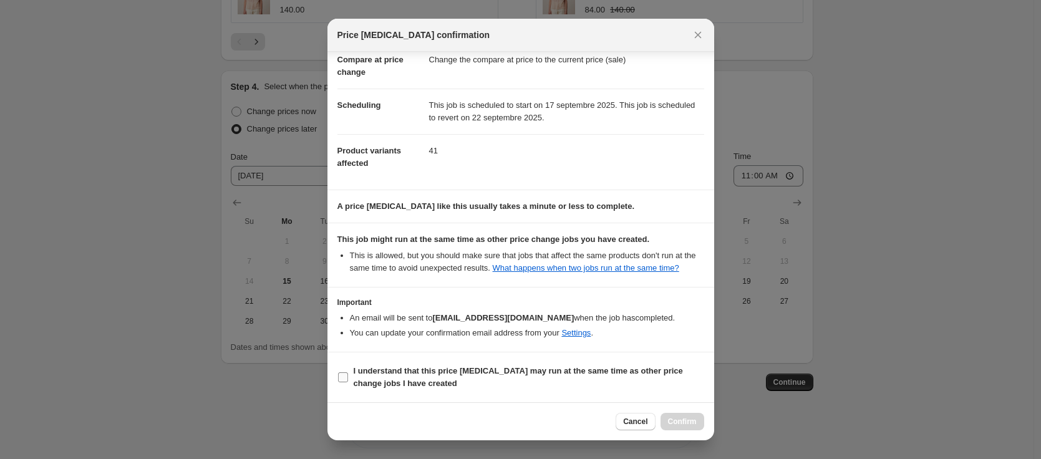
scroll to position [76, 0]
click at [589, 375] on b "I understand that this price [MEDICAL_DATA] may run at the same time as other p…" at bounding box center [518, 377] width 329 height 22
click at [348, 375] on input "I understand that this price [MEDICAL_DATA] may run at the same time as other p…" at bounding box center [343, 377] width 10 height 10
checkbox input "true"
click at [682, 422] on span "Confirm" at bounding box center [682, 422] width 29 height 10
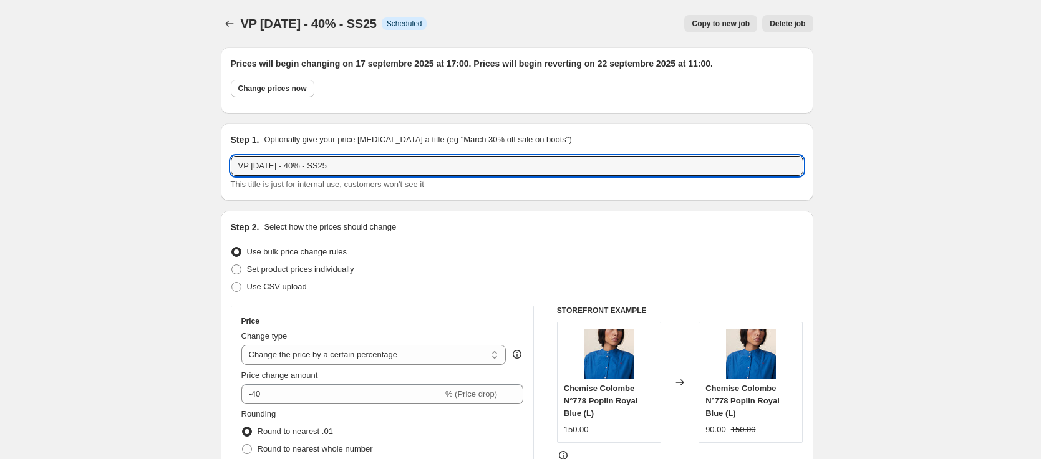
drag, startPoint x: 378, startPoint y: 174, endPoint x: 137, endPoint y: 164, distance: 241.0
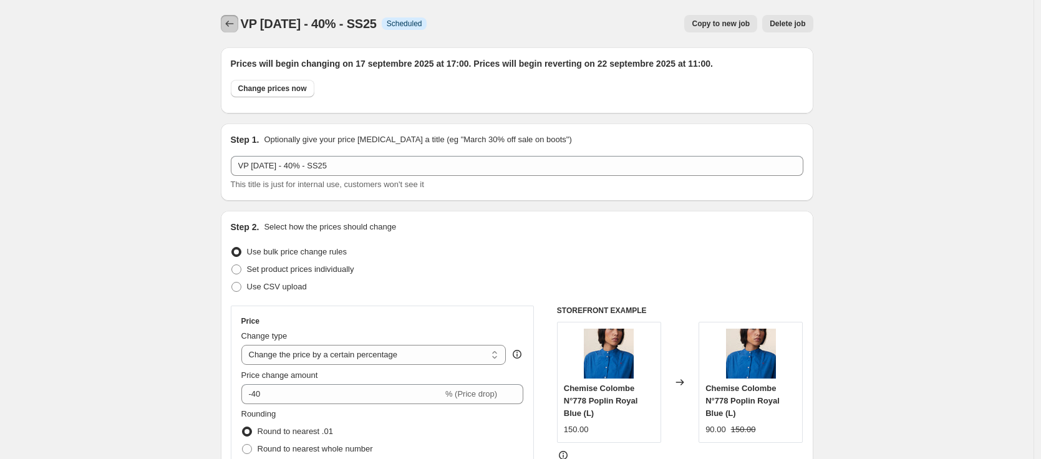
click at [233, 22] on icon "Price change jobs" at bounding box center [229, 23] width 12 height 12
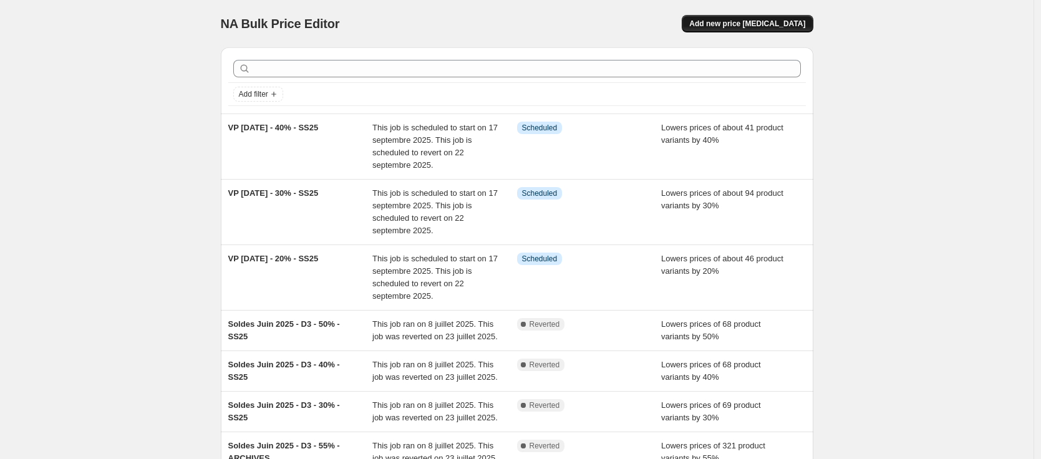
click at [796, 26] on span "Add new price [MEDICAL_DATA]" at bounding box center [747, 24] width 116 height 10
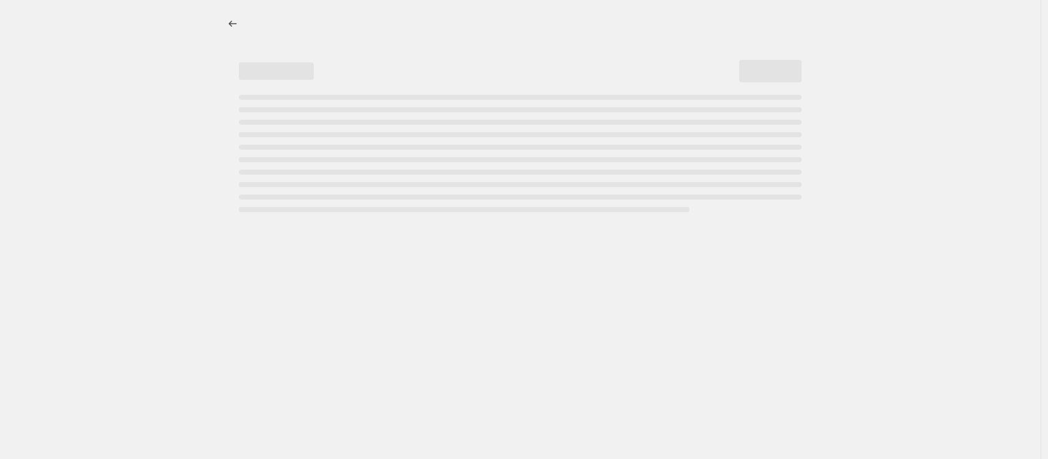
select select "percentage"
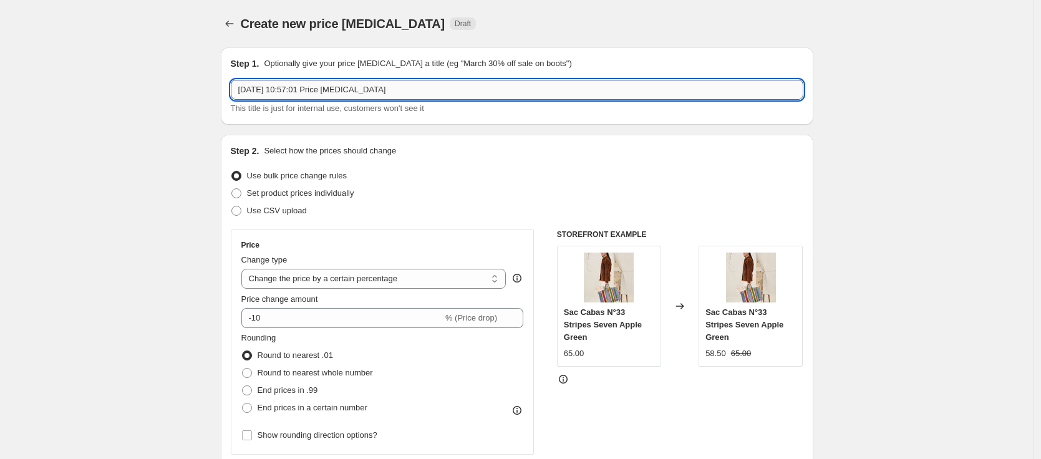
click at [453, 89] on input "[DATE] 10:57:01 Price [MEDICAL_DATA]" at bounding box center [517, 90] width 573 height 20
paste input "VP [DATE] - 40% - SS25"
drag, startPoint x: 309, startPoint y: 90, endPoint x: 302, endPoint y: 93, distance: 7.3
click at [302, 93] on input "VP [DATE] - 40% - SS25" at bounding box center [517, 90] width 573 height 20
type input "VP [DATE] - 50% - SS25"
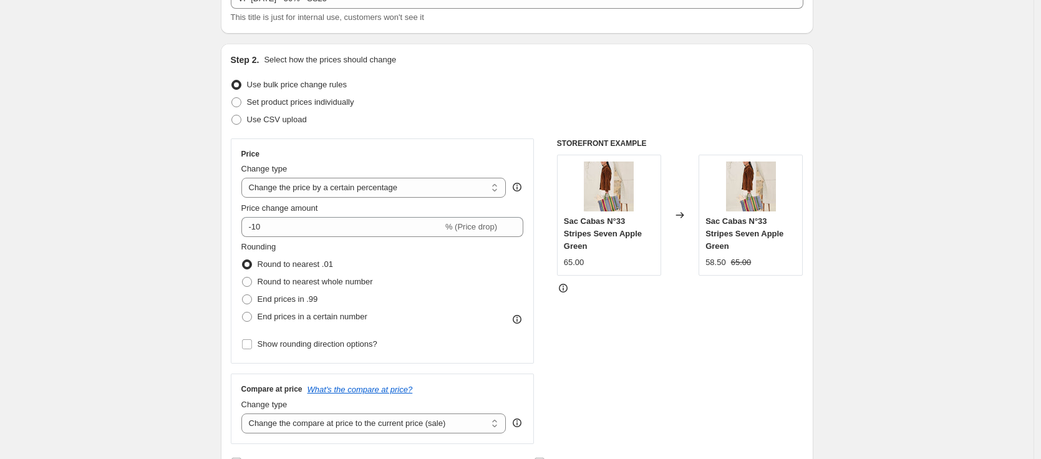
scroll to position [94, 0]
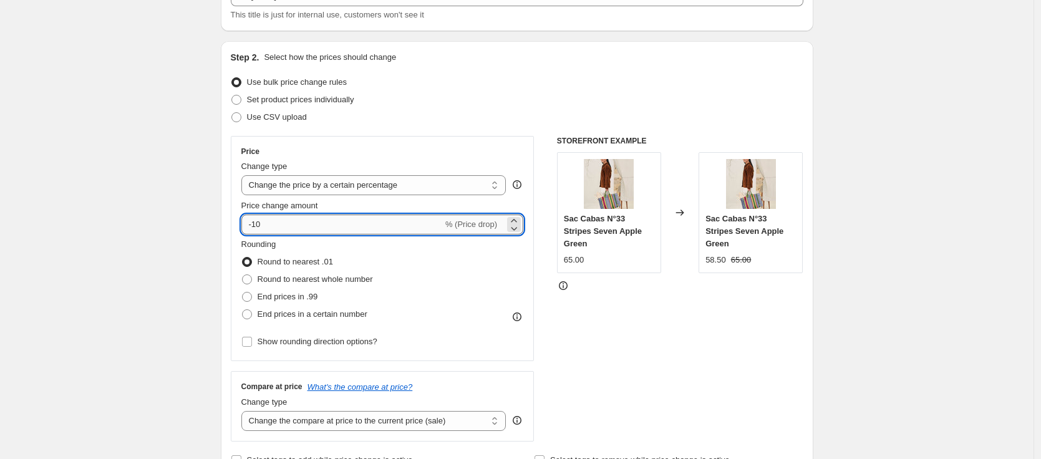
click at [261, 225] on input "-10" at bounding box center [341, 225] width 201 height 20
type input "-50"
click at [229, 227] on div "Step 2. Select how the prices should change Use bulk price change rules Set pro…" at bounding box center [517, 260] width 593 height 438
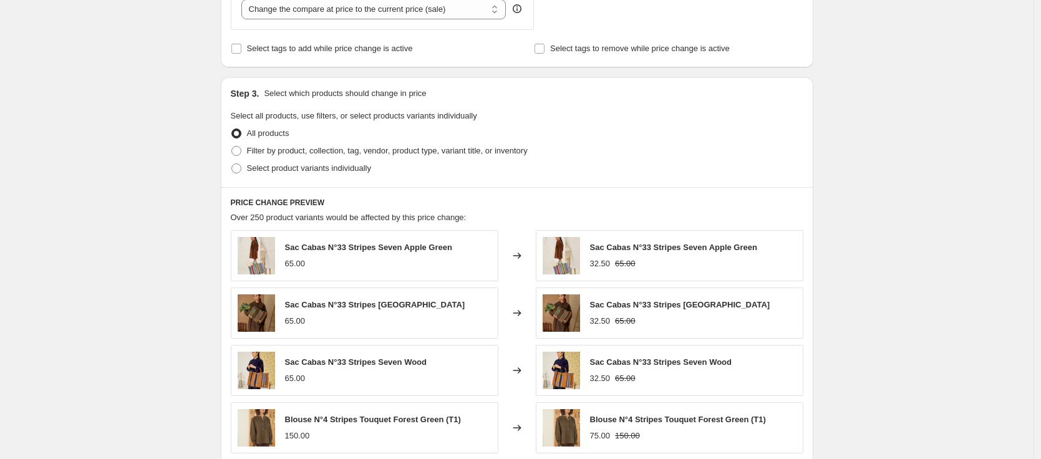
scroll to position [507, 0]
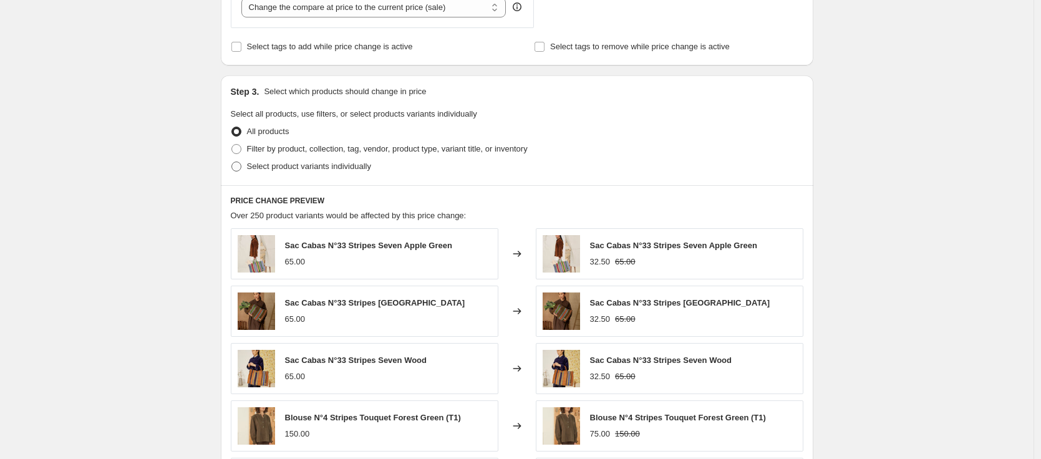
click at [262, 172] on span "Select product variants individually" at bounding box center [309, 166] width 124 height 12
click at [232, 162] on input "Select product variants individually" at bounding box center [231, 162] width 1 height 1
radio input "true"
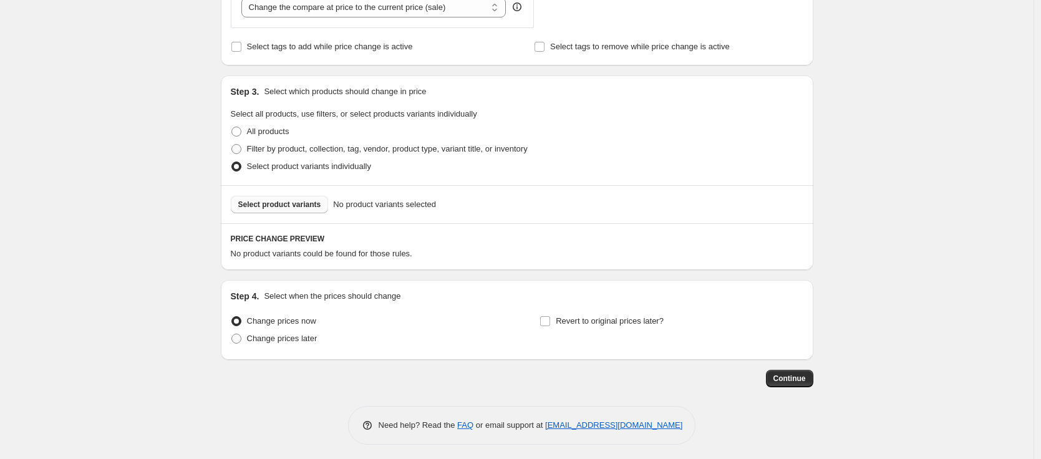
click at [276, 208] on span "Select product variants" at bounding box center [279, 205] width 83 height 10
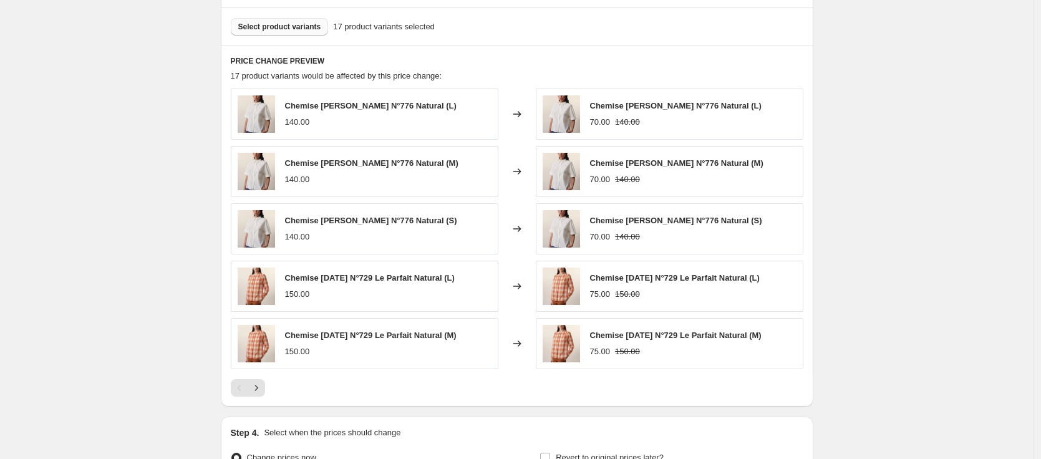
scroll to position [826, 0]
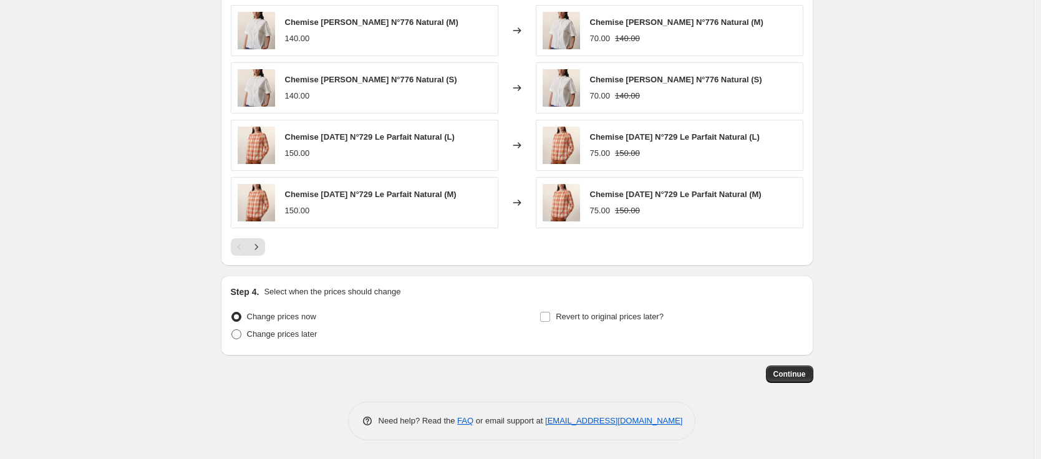
click at [281, 336] on span "Change prices later" at bounding box center [282, 333] width 70 height 9
click at [232, 330] on input "Change prices later" at bounding box center [231, 329] width 1 height 1
radio input "true"
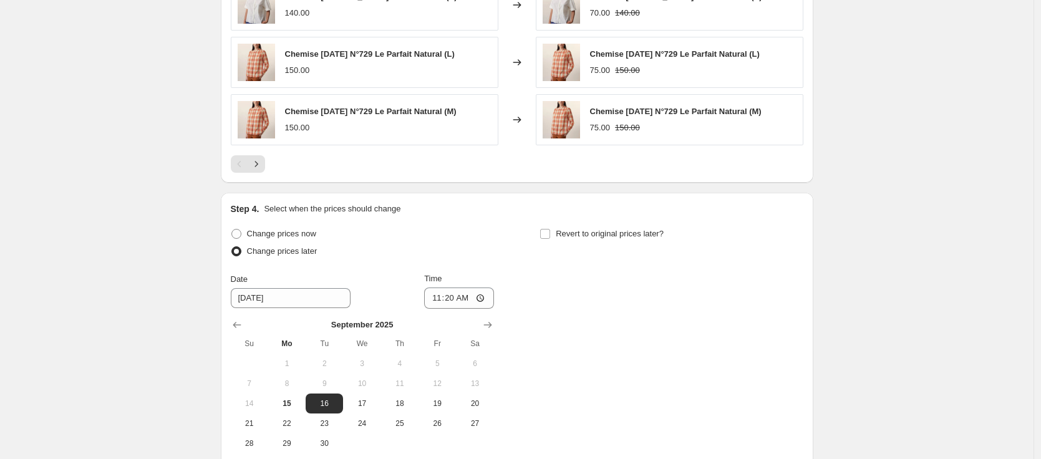
scroll to position [1039, 0]
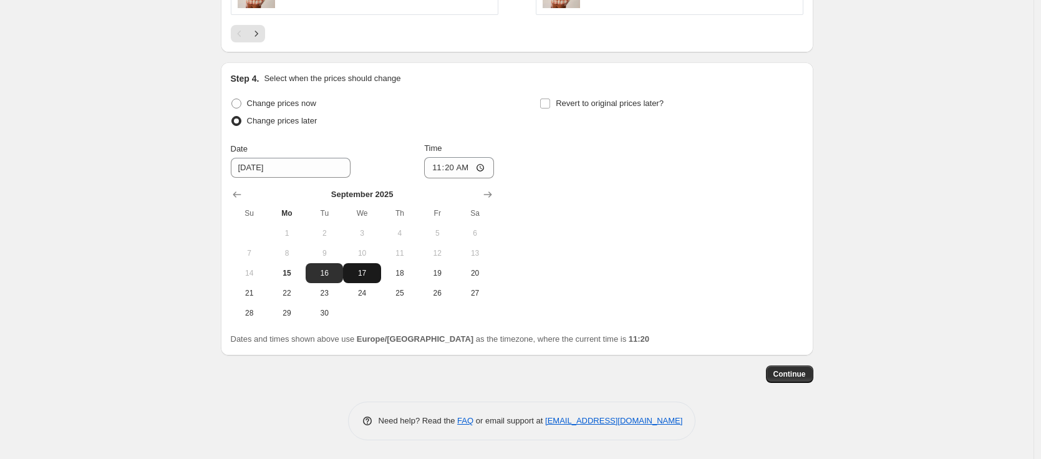
click at [366, 271] on span "17" at bounding box center [361, 273] width 27 height 10
type input "[DATE]"
click at [451, 167] on input "11:20" at bounding box center [459, 167] width 70 height 21
type input "17:00"
click at [601, 103] on span "Revert to original prices later?" at bounding box center [610, 103] width 108 height 9
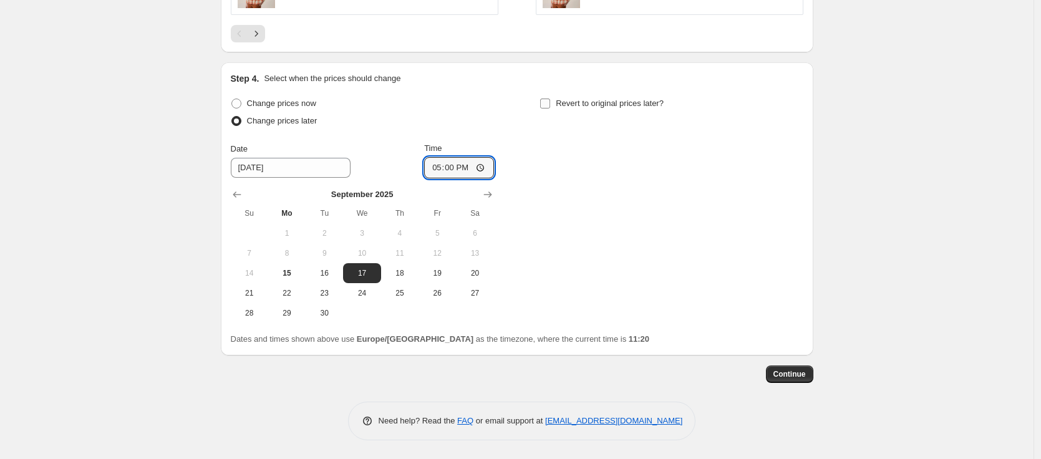
click at [550, 103] on input "Revert to original prices later?" at bounding box center [545, 104] width 10 height 10
checkbox input "true"
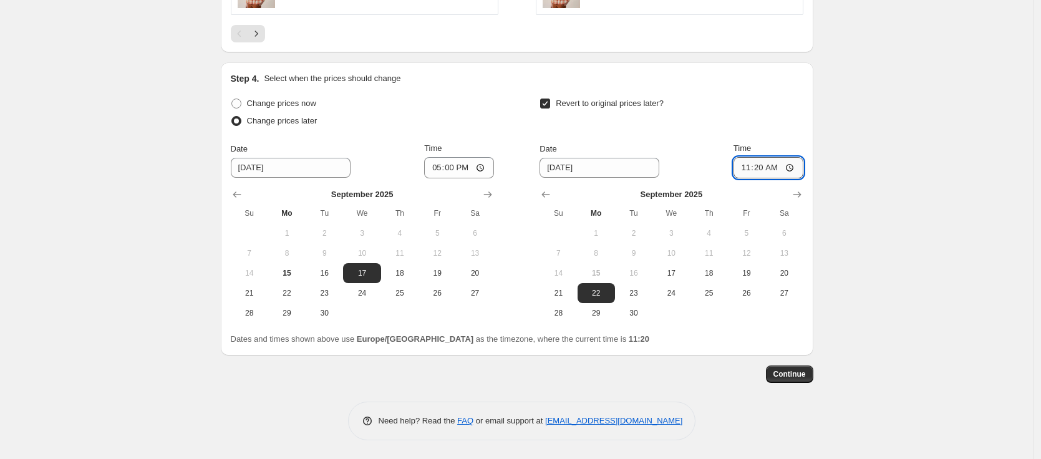
click at [770, 169] on input "11:20" at bounding box center [769, 167] width 70 height 21
type input "11:00"
click at [795, 372] on span "Continue" at bounding box center [789, 374] width 32 height 10
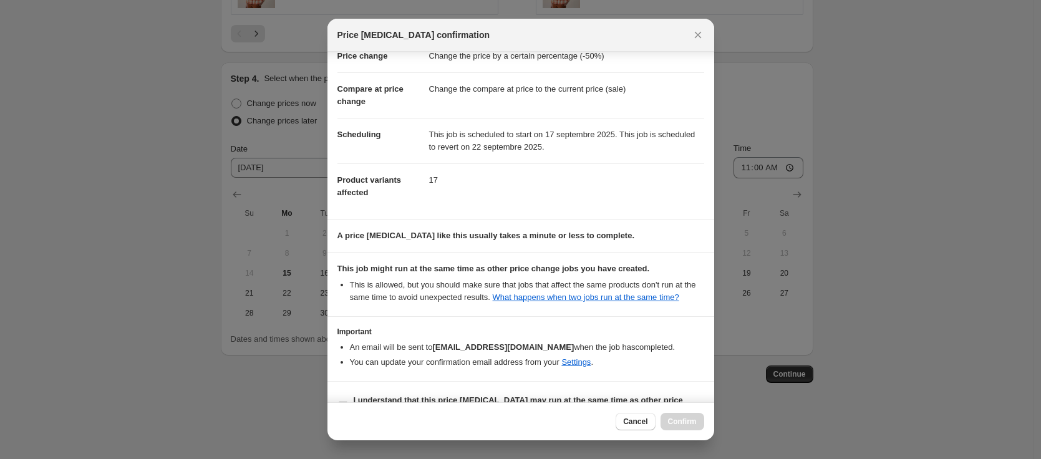
scroll to position [76, 0]
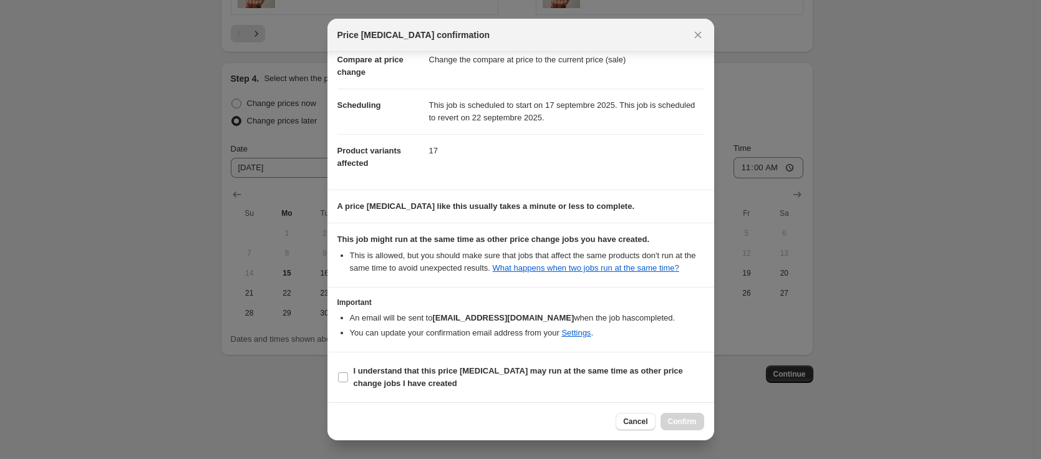
drag, startPoint x: 565, startPoint y: 373, endPoint x: 659, endPoint y: 394, distance: 96.5
click at [565, 374] on b "I understand that this price [MEDICAL_DATA] may run at the same time as other p…" at bounding box center [518, 377] width 329 height 22
click at [348, 374] on input "I understand that this price [MEDICAL_DATA] may run at the same time as other p…" at bounding box center [343, 377] width 10 height 10
checkbox input "true"
click at [687, 430] on div "Cancel Confirm" at bounding box center [520, 421] width 387 height 38
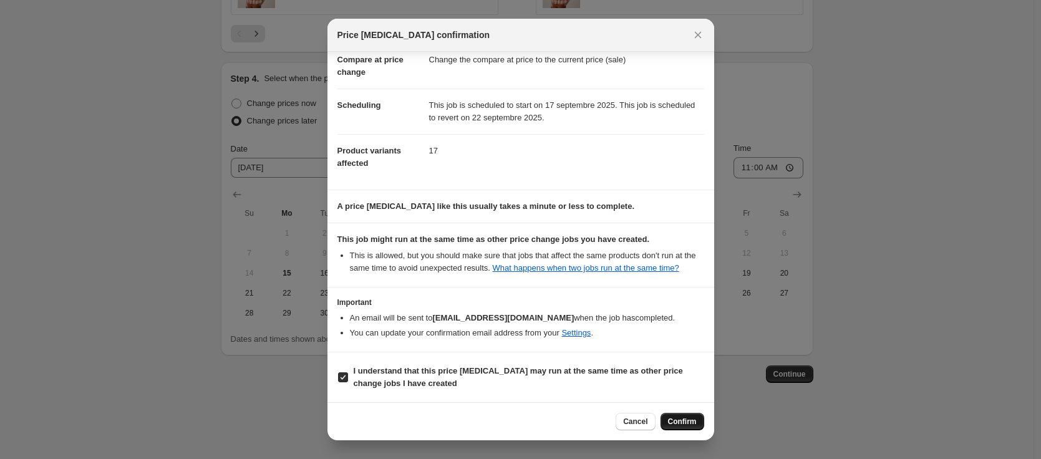
click at [686, 424] on span "Confirm" at bounding box center [682, 422] width 29 height 10
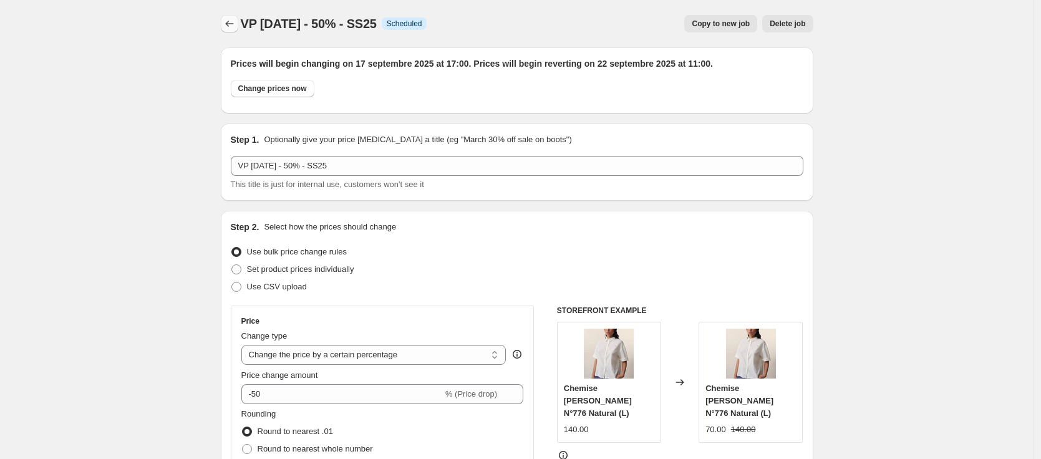
click at [232, 27] on icon "Price change jobs" at bounding box center [229, 23] width 12 height 12
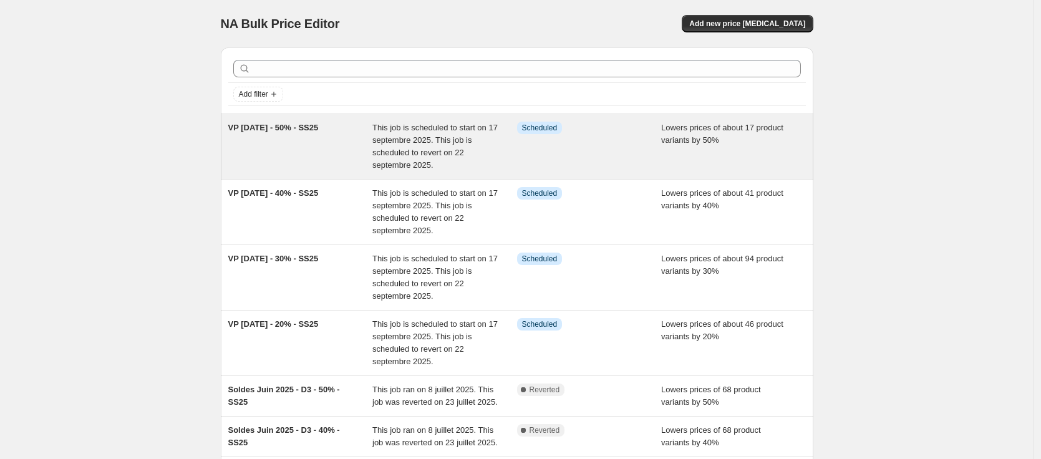
click at [293, 130] on span "VP [DATE] - 50% - SS25" at bounding box center [273, 127] width 90 height 9
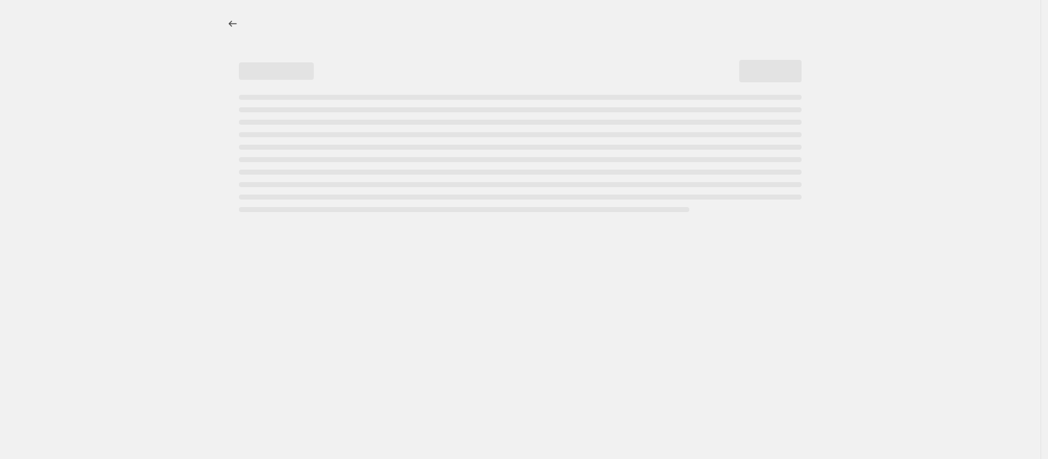
select select "percentage"
